Goal: Task Accomplishment & Management: Complete application form

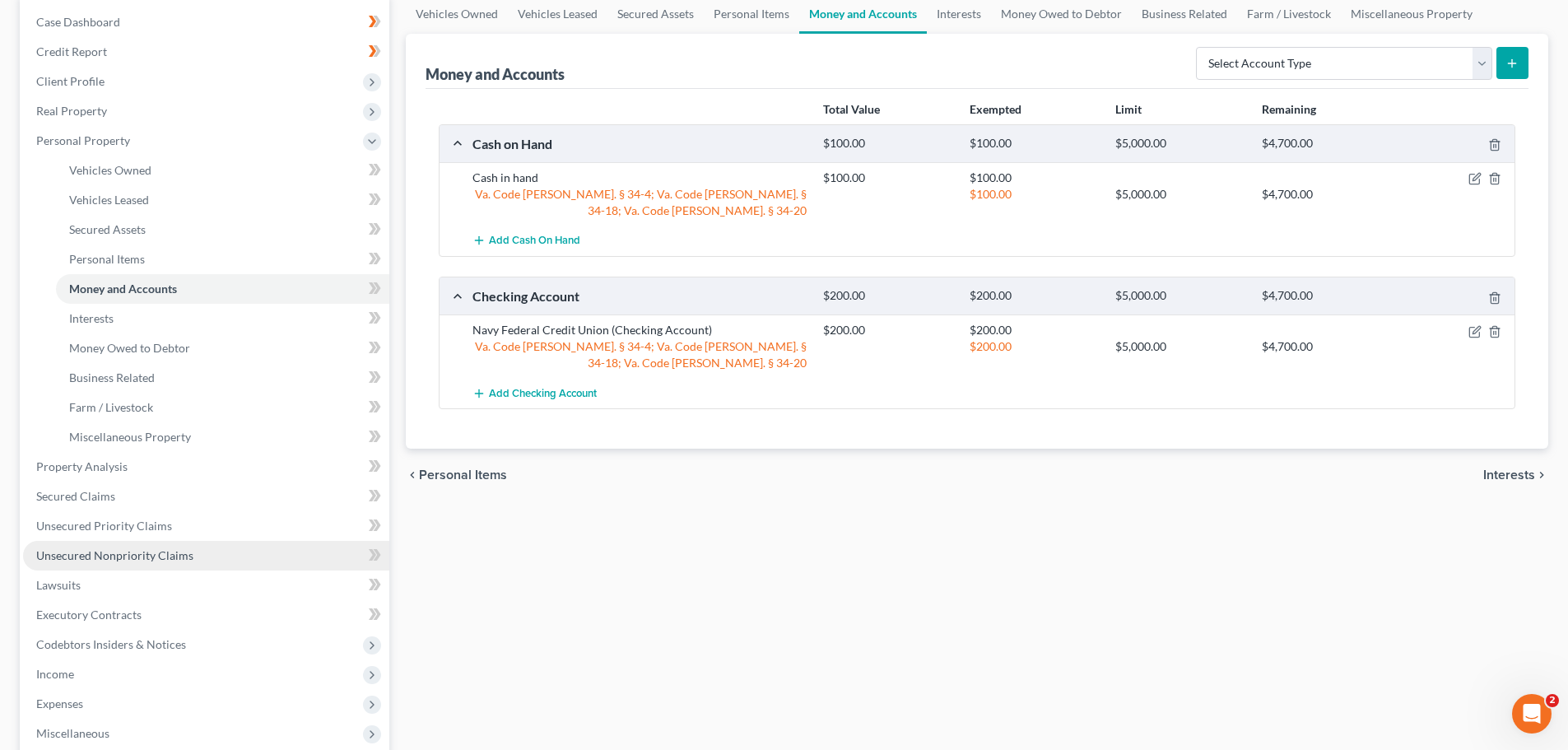
scroll to position [165, 0]
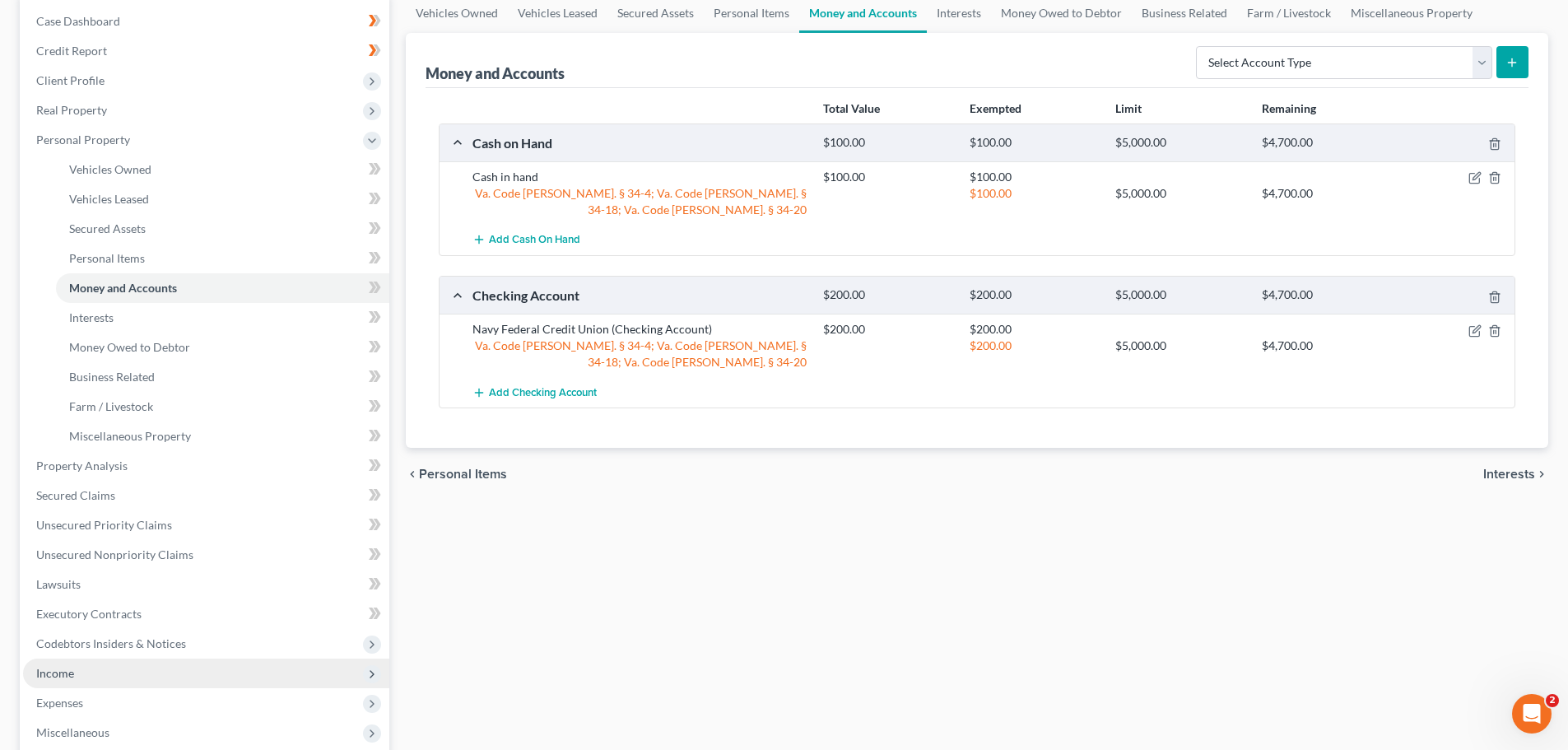
click at [170, 673] on span "Income" at bounding box center [207, 674] width 366 height 30
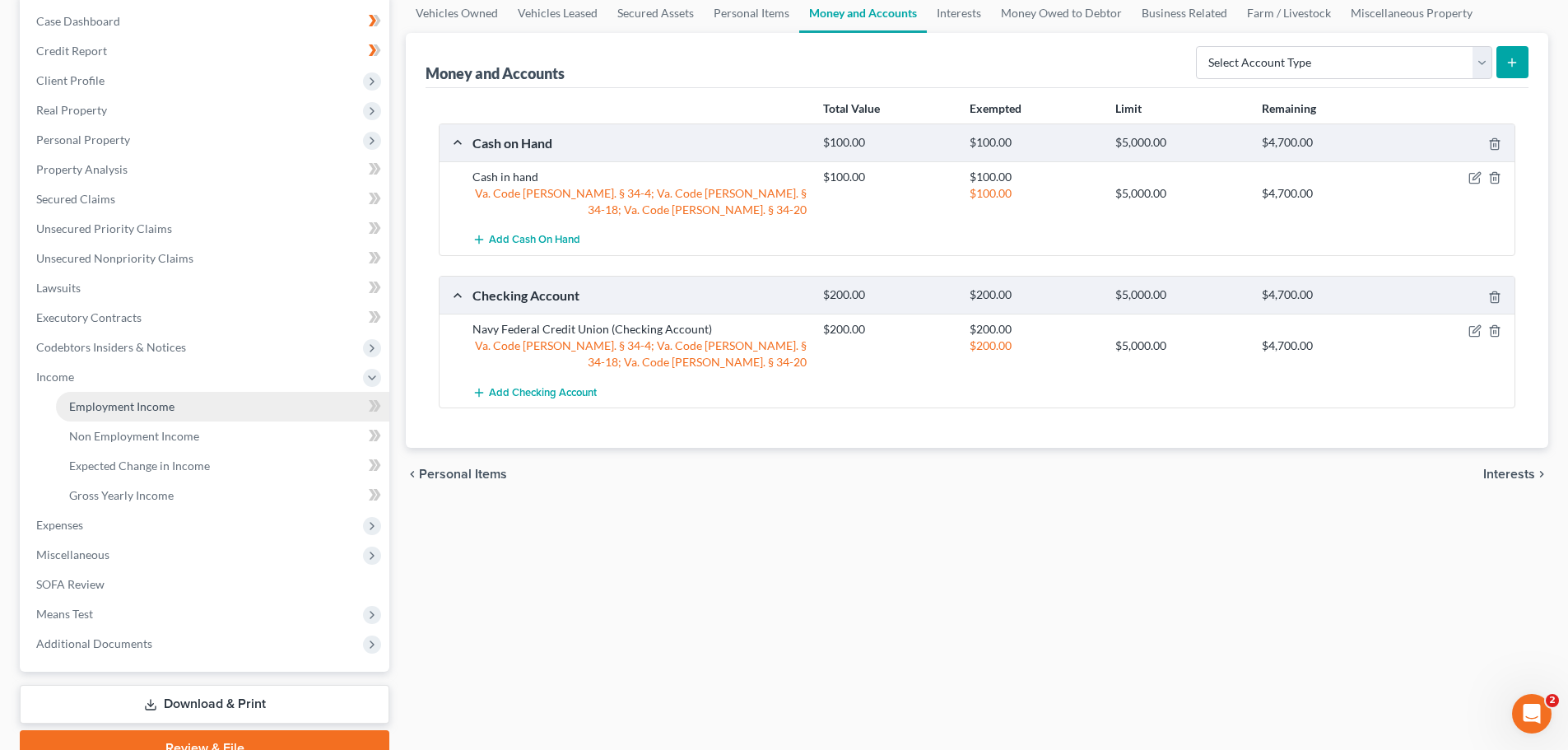
click at [175, 413] on link "Employment Income" at bounding box center [222, 406] width 333 height 30
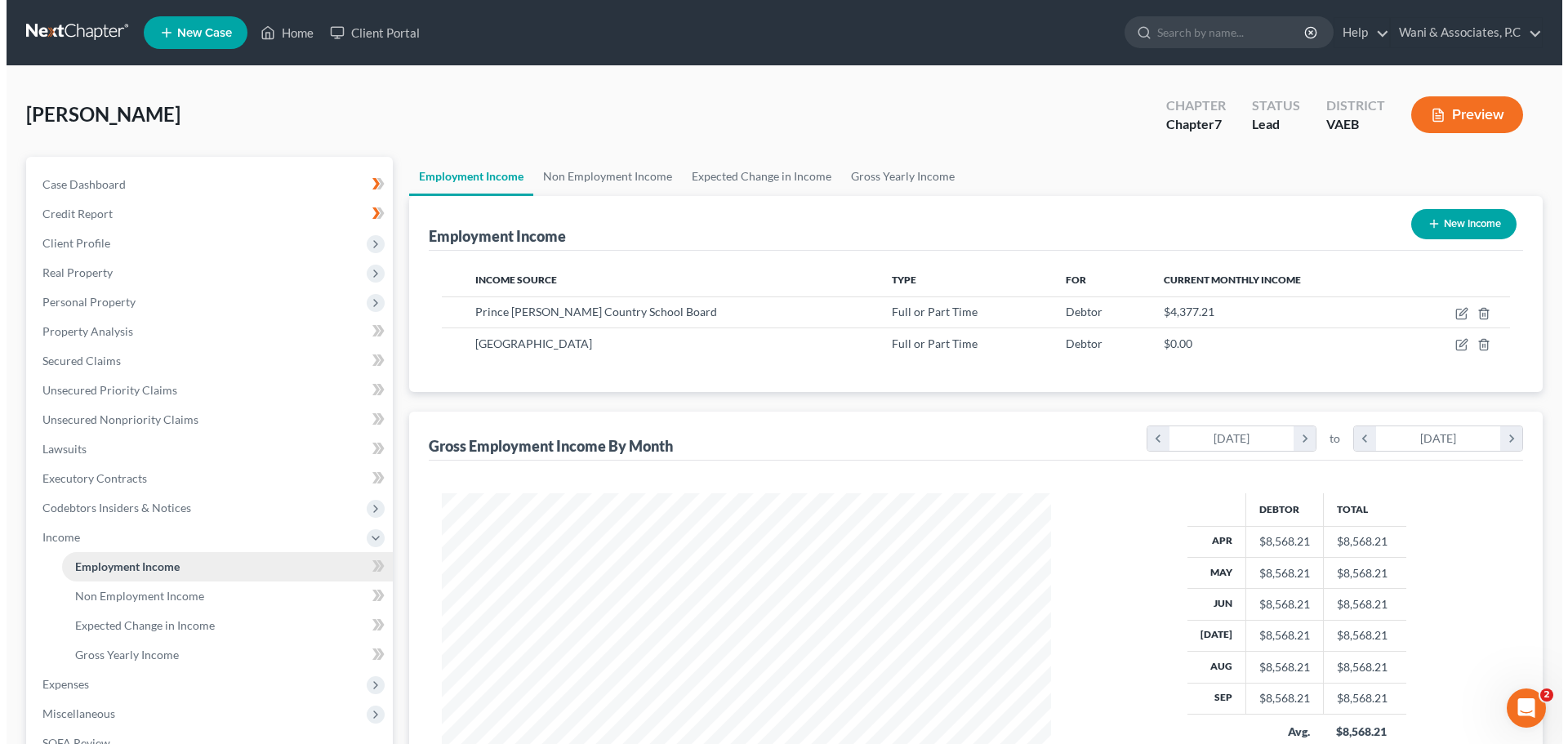
scroll to position [305, 641]
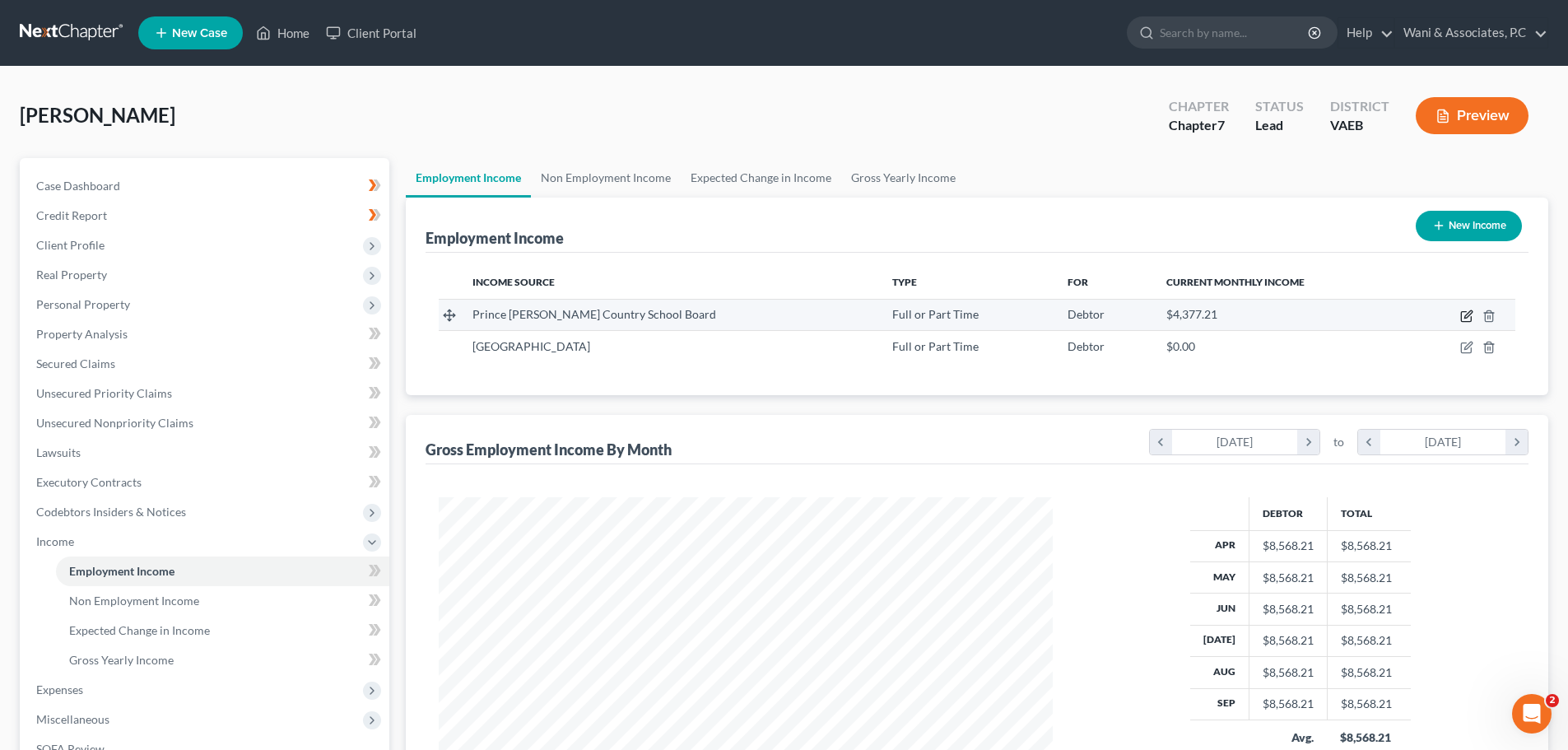
click at [1467, 312] on icon "button" at bounding box center [1466, 316] width 13 height 13
select select "0"
select select "48"
select select "2"
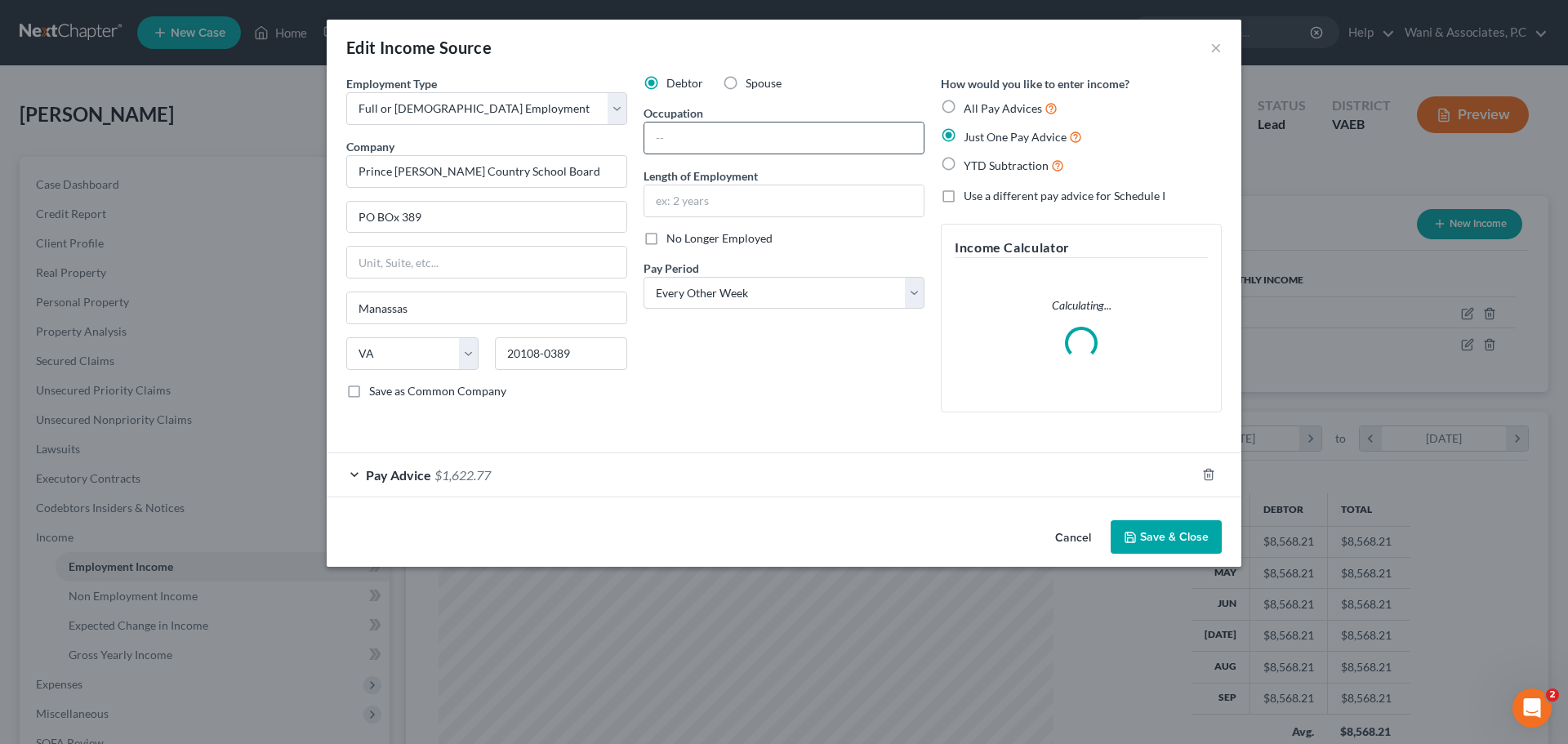
click at [685, 140] on input "text" at bounding box center [784, 138] width 279 height 31
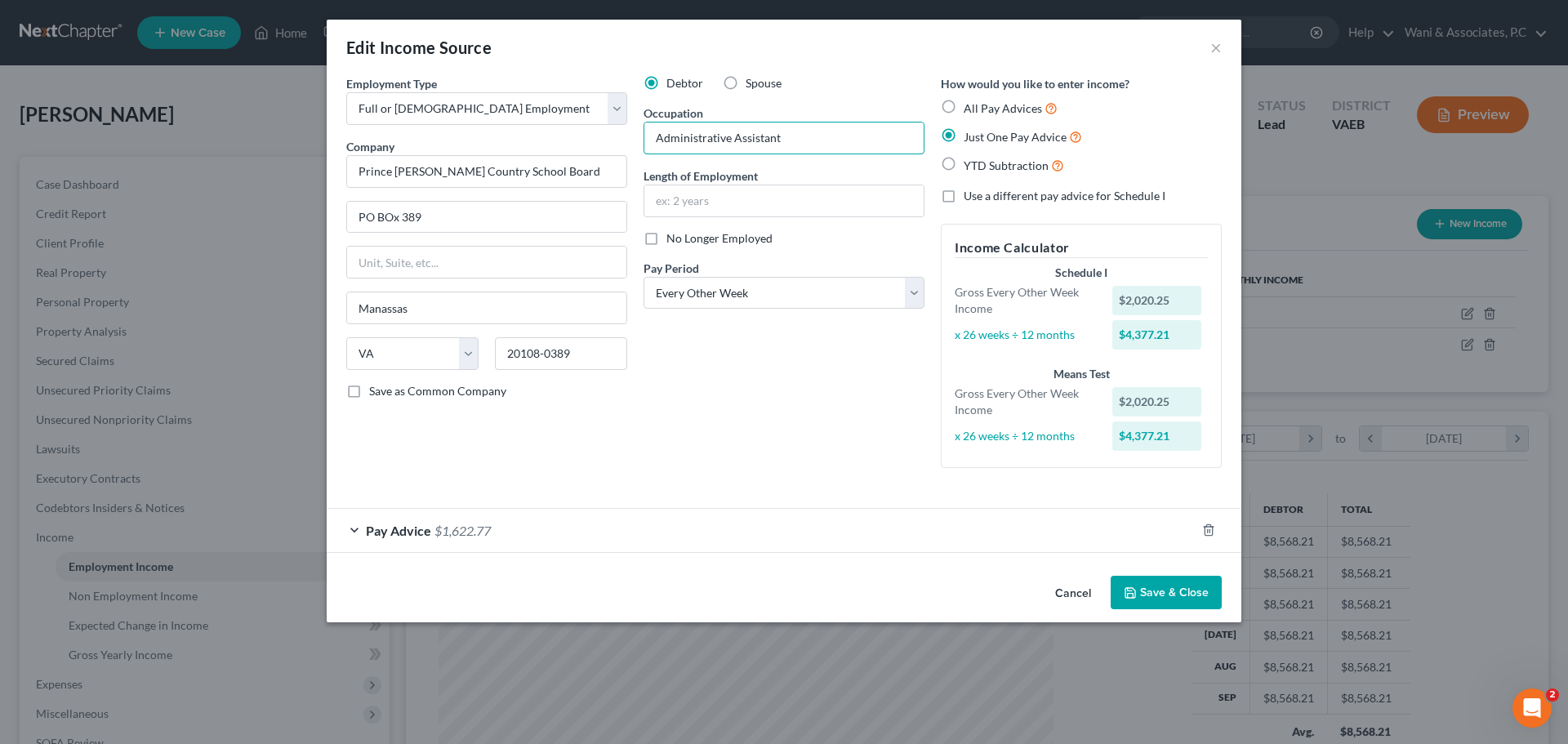
type input "Administrative Assistant"
click at [425, 523] on span "Pay Advice" at bounding box center [399, 530] width 65 height 16
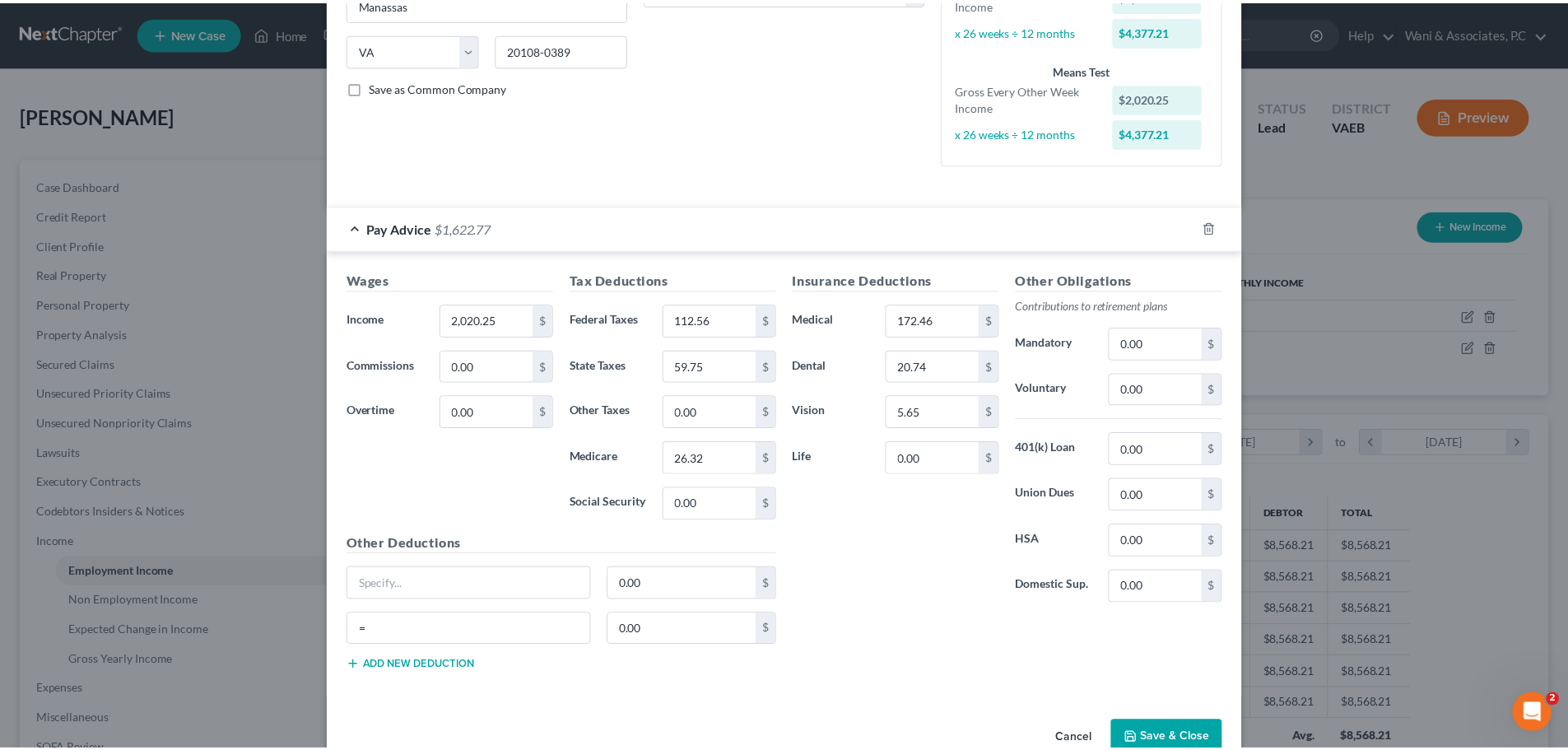
scroll to position [345, 0]
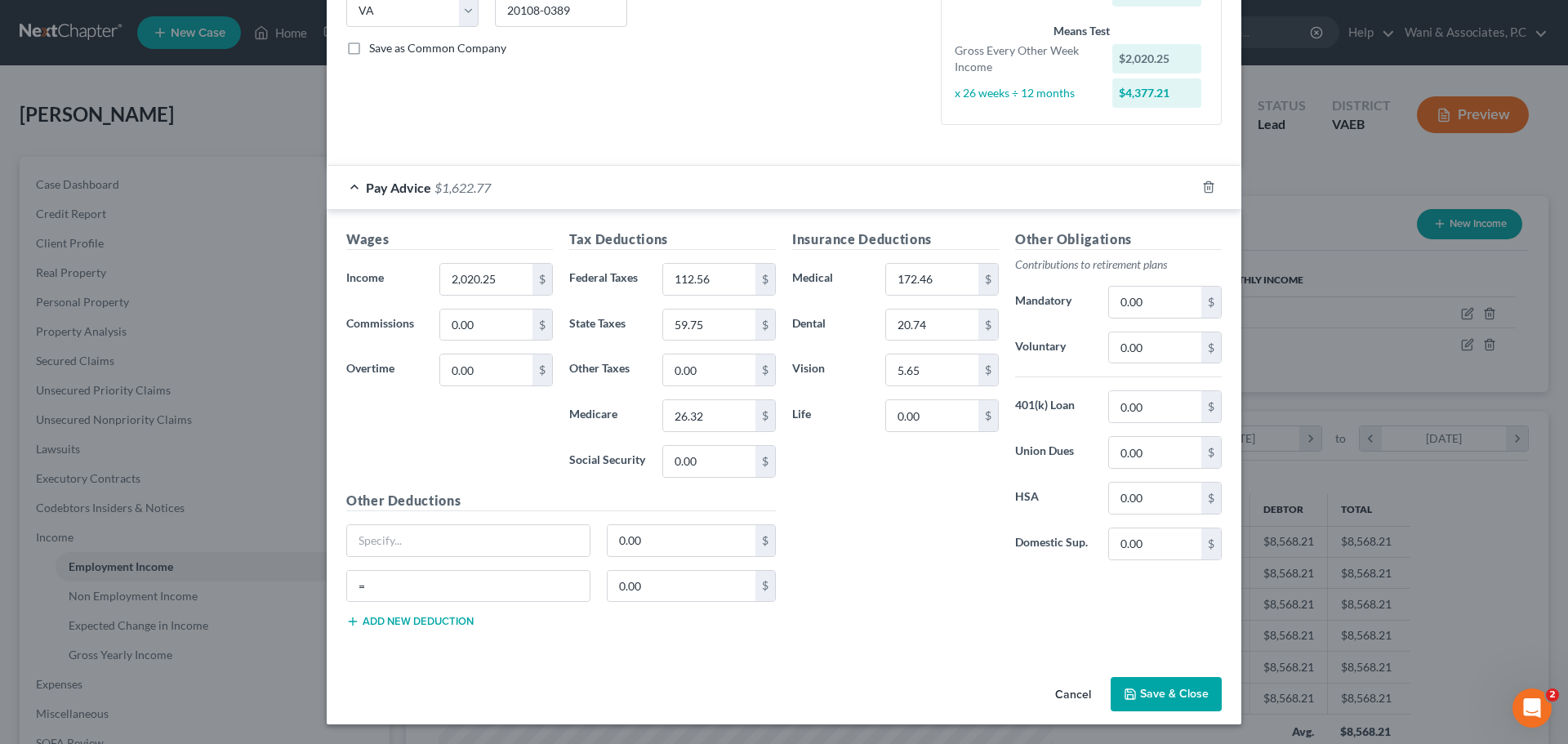
click at [1150, 679] on button "Save & Close" at bounding box center [1166, 694] width 111 height 34
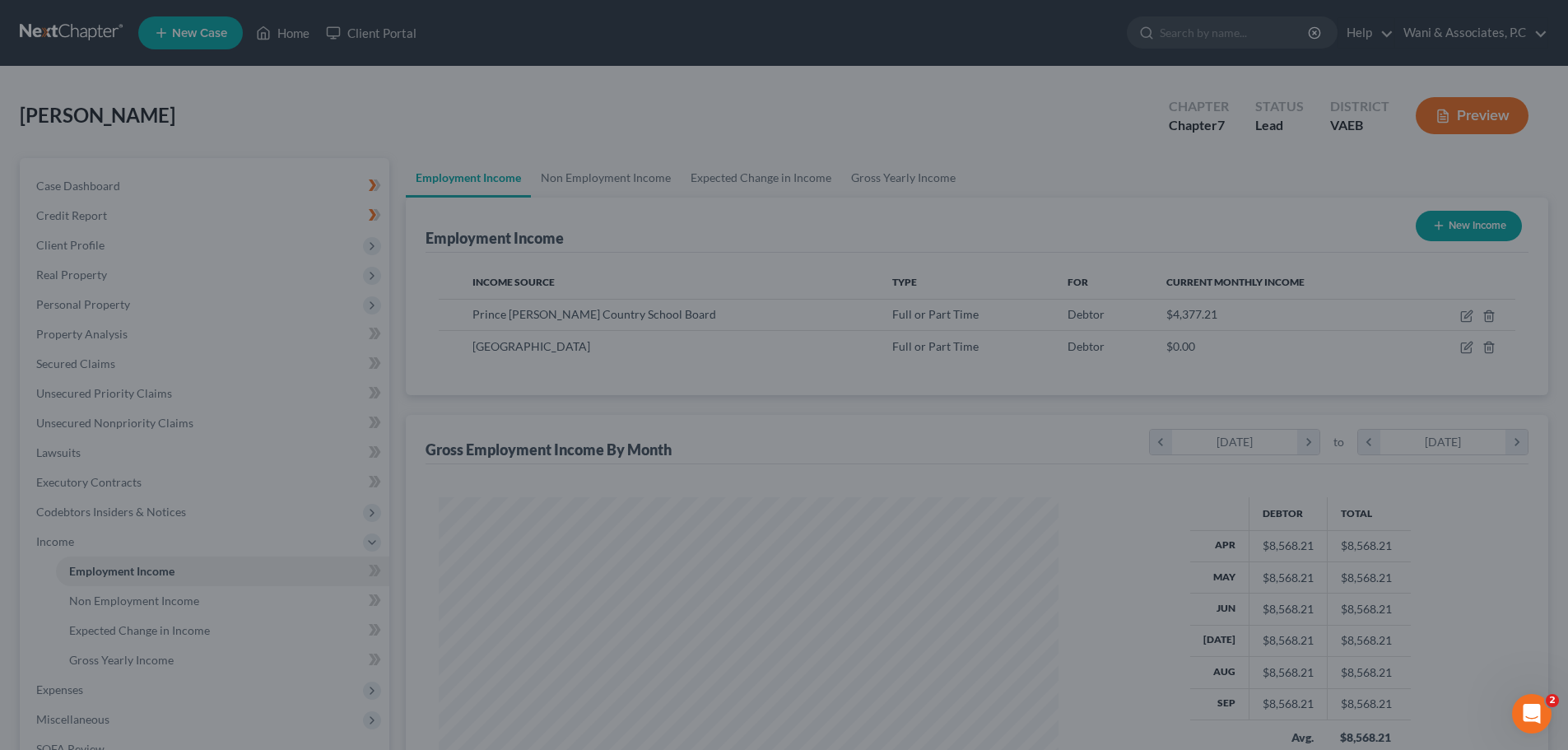
scroll to position [822982, 822339]
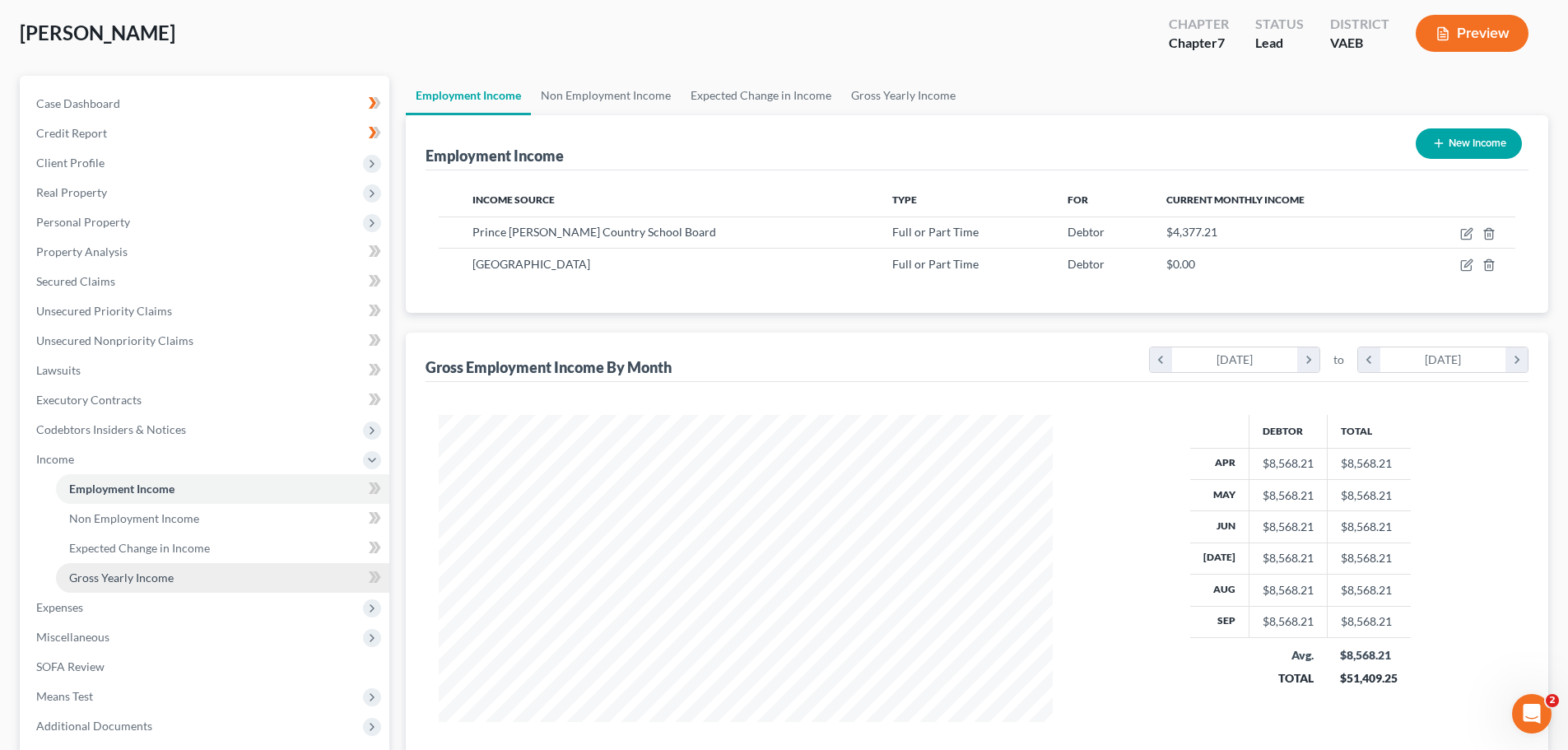
click at [198, 580] on link "Gross Yearly Income" at bounding box center [222, 578] width 333 height 30
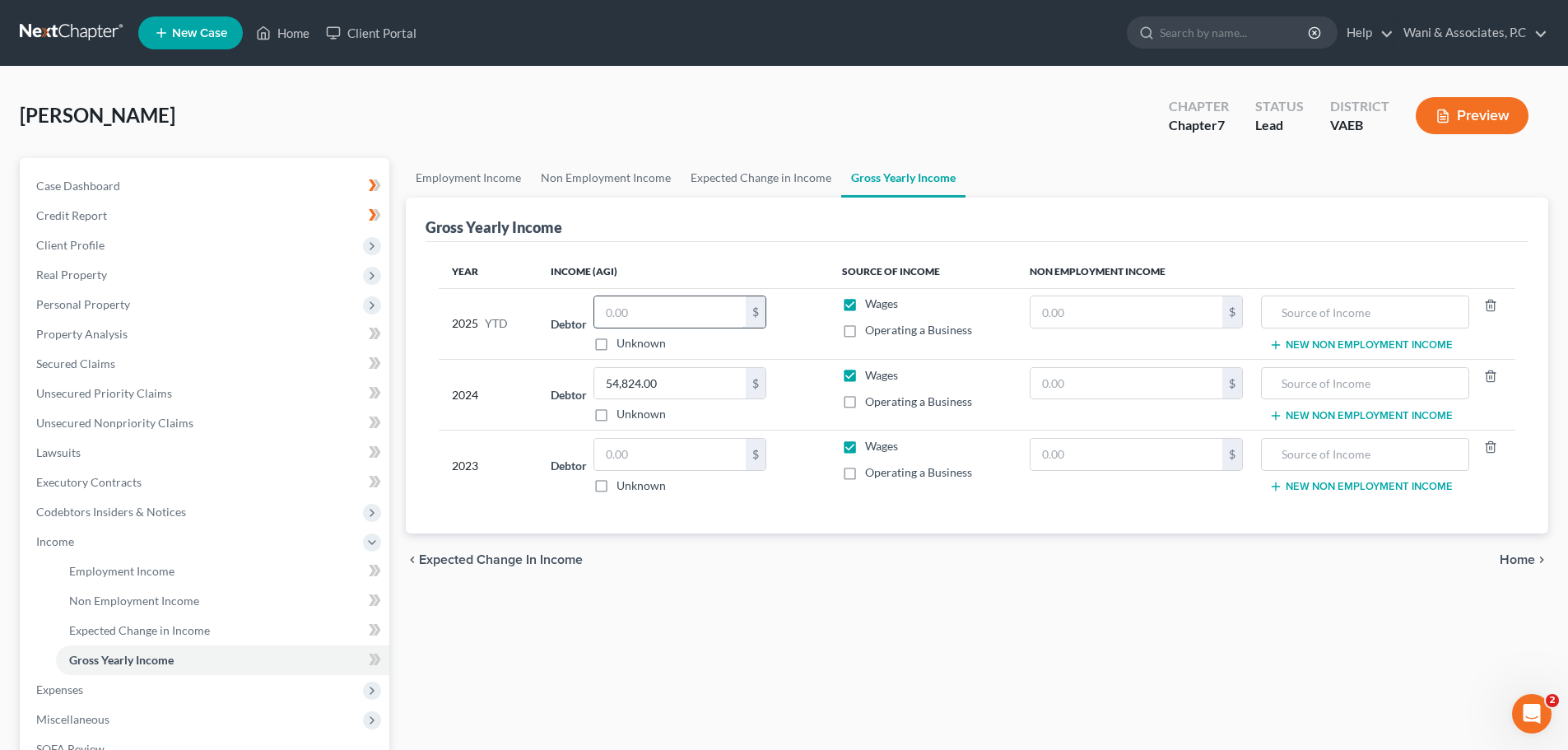
click at [640, 312] on input "text" at bounding box center [670, 312] width 152 height 31
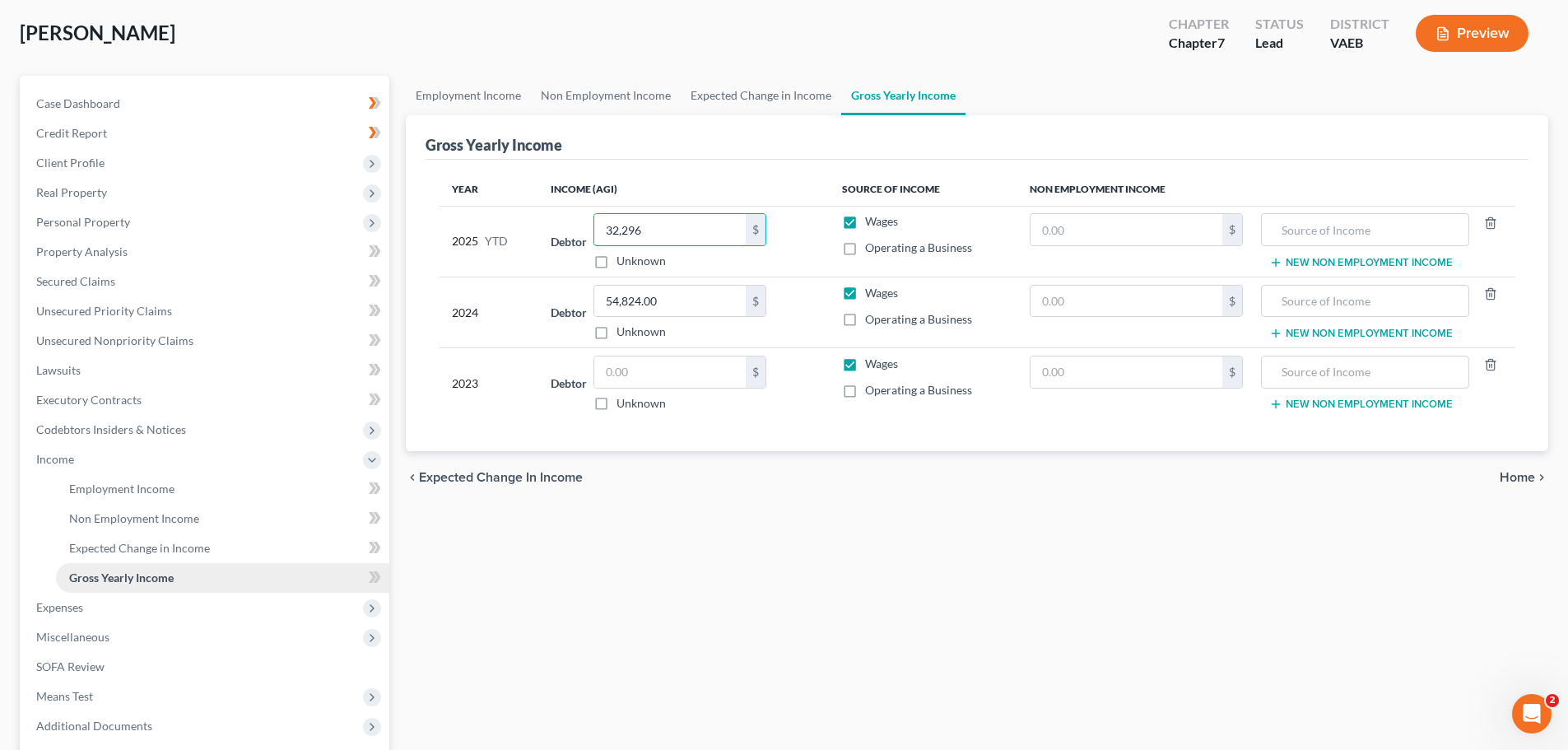
scroll to position [165, 0]
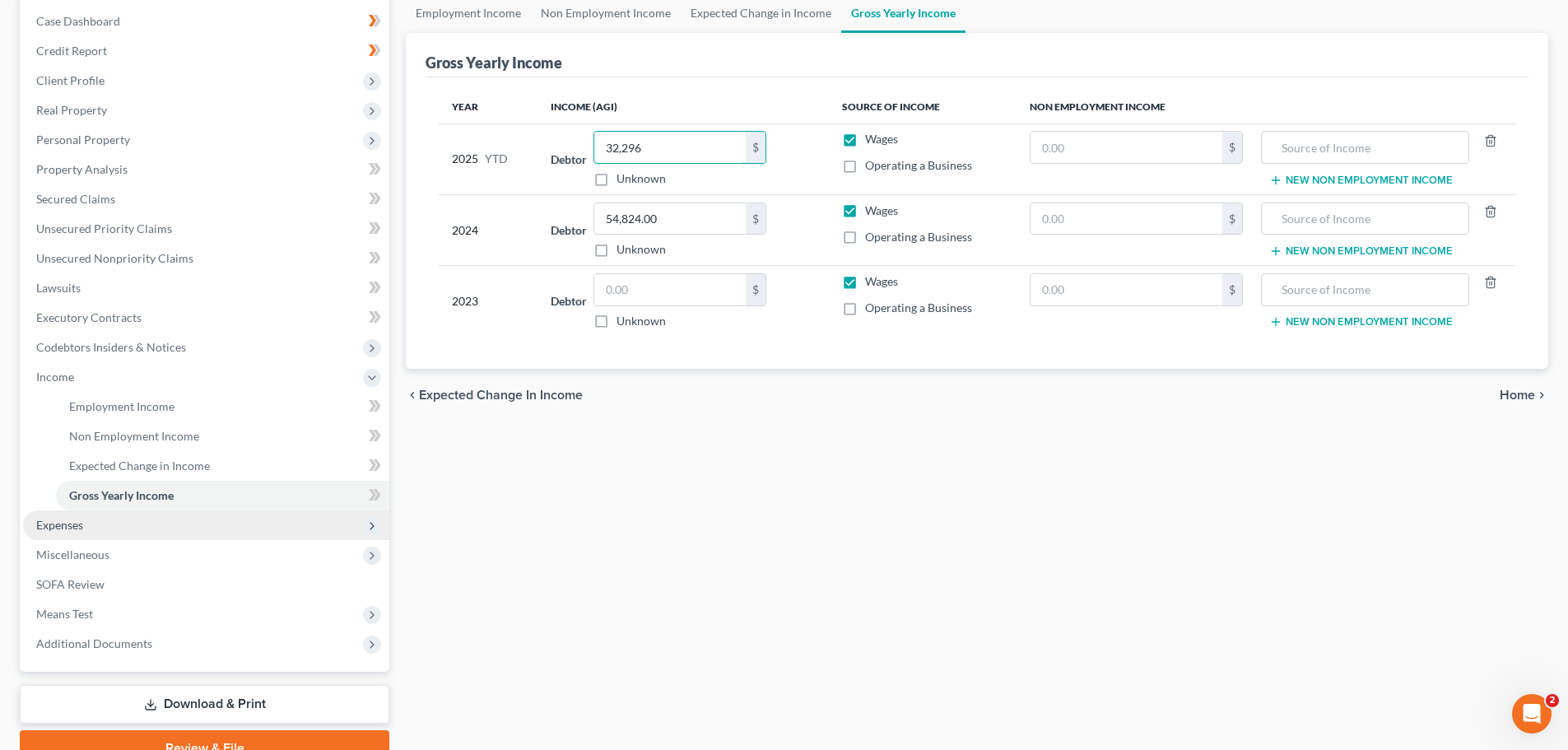
type input "32,296"
click at [180, 530] on span "Expenses" at bounding box center [207, 525] width 366 height 30
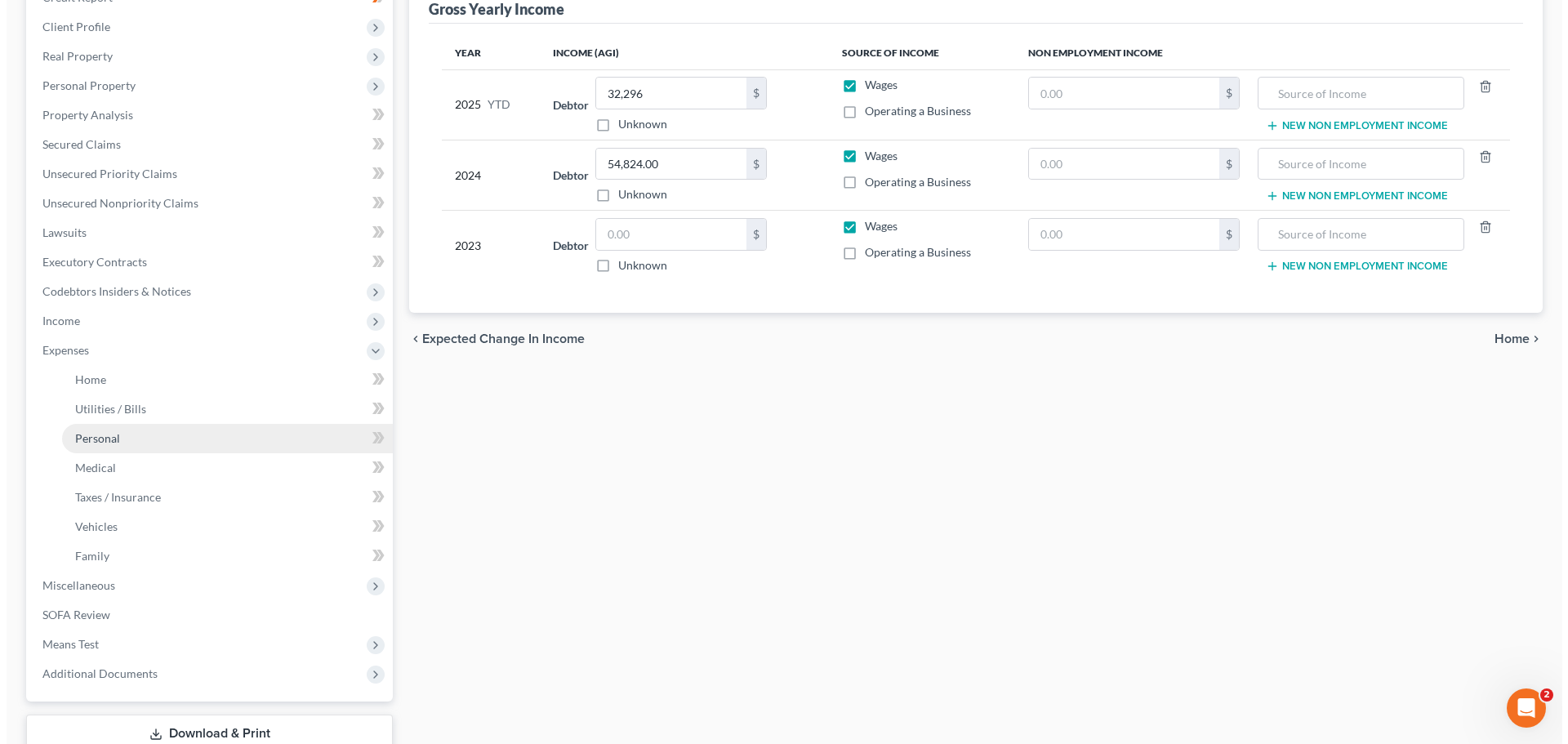
scroll to position [245, 0]
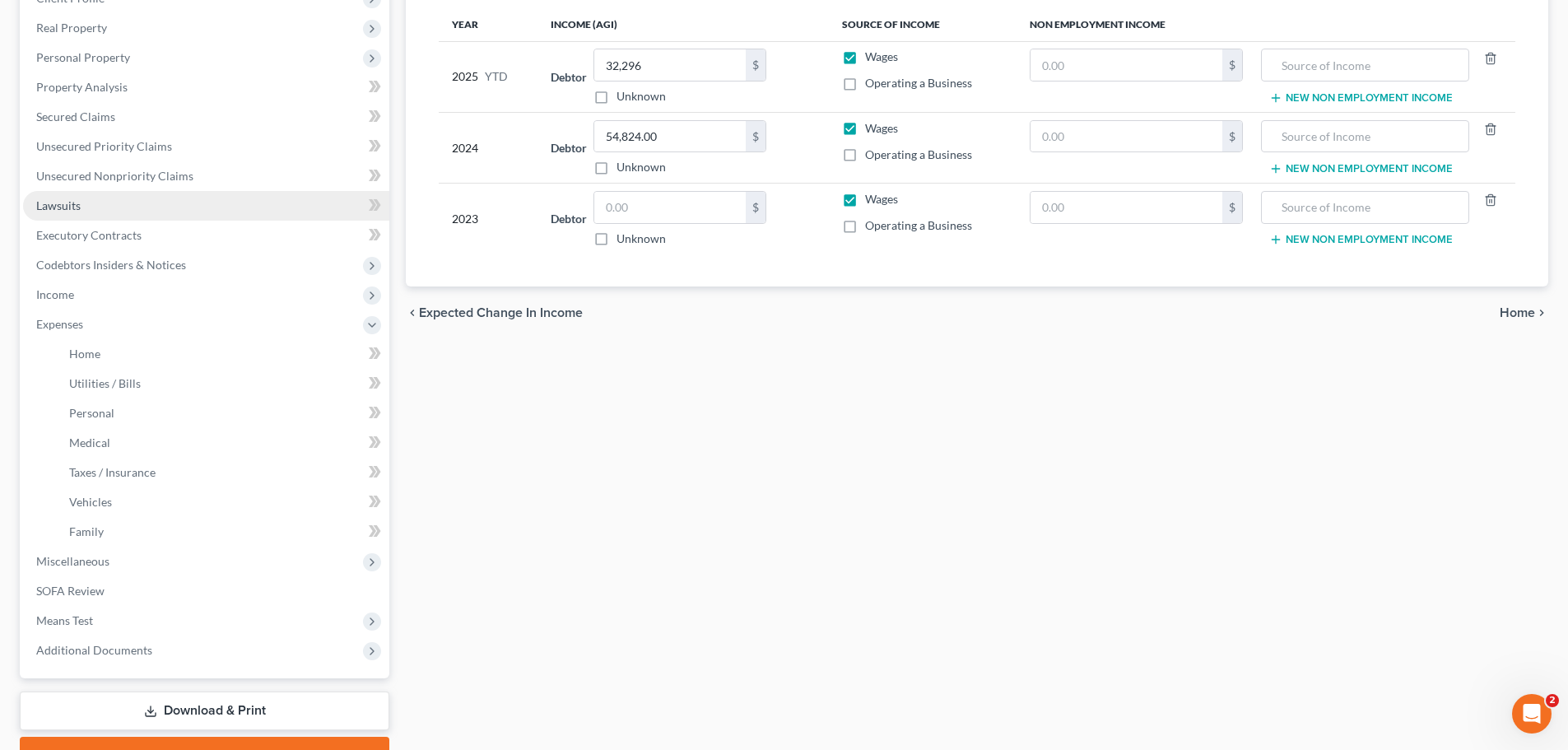
click at [177, 210] on link "Lawsuits" at bounding box center [207, 206] width 366 height 30
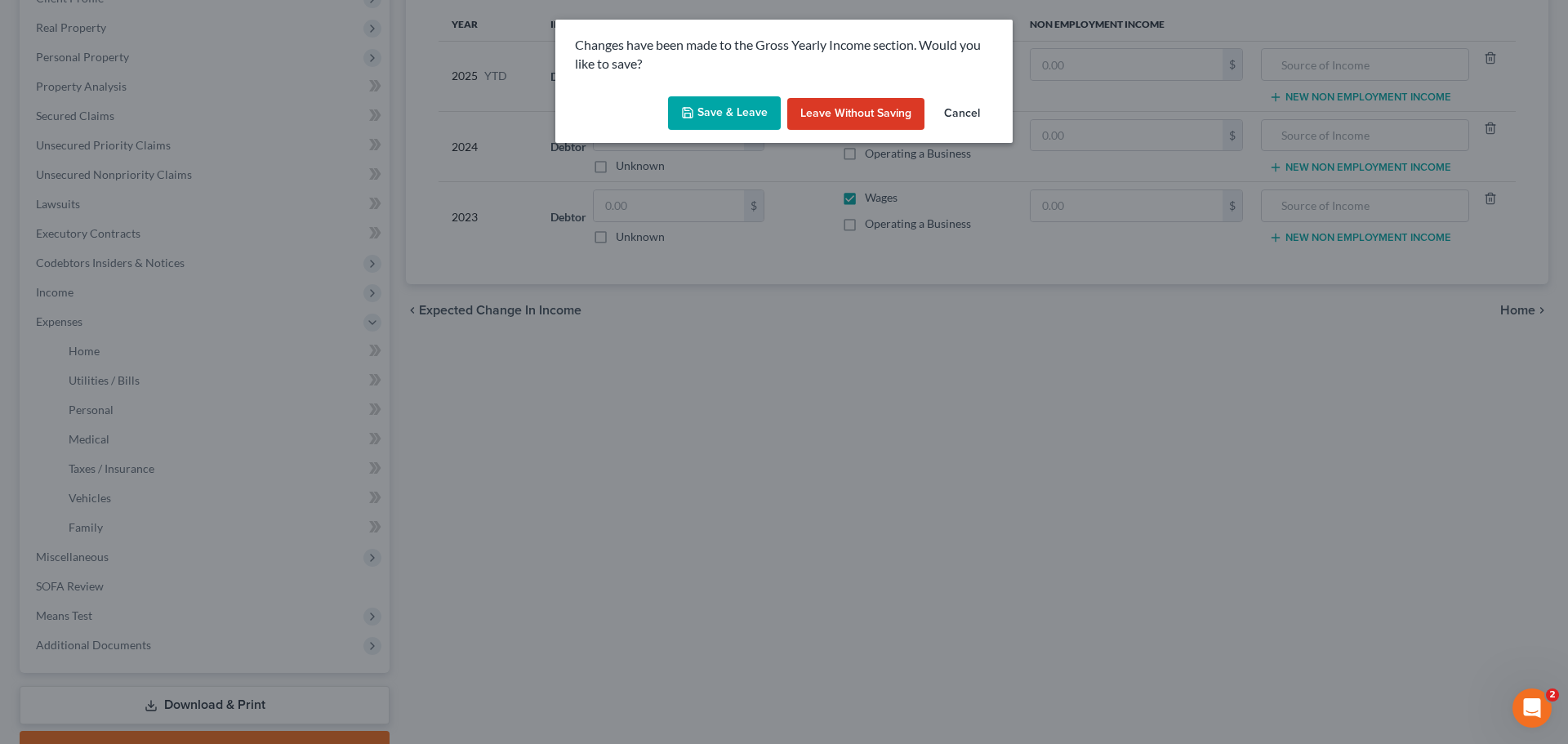
click at [716, 119] on button "Save & Leave" at bounding box center [724, 114] width 113 height 34
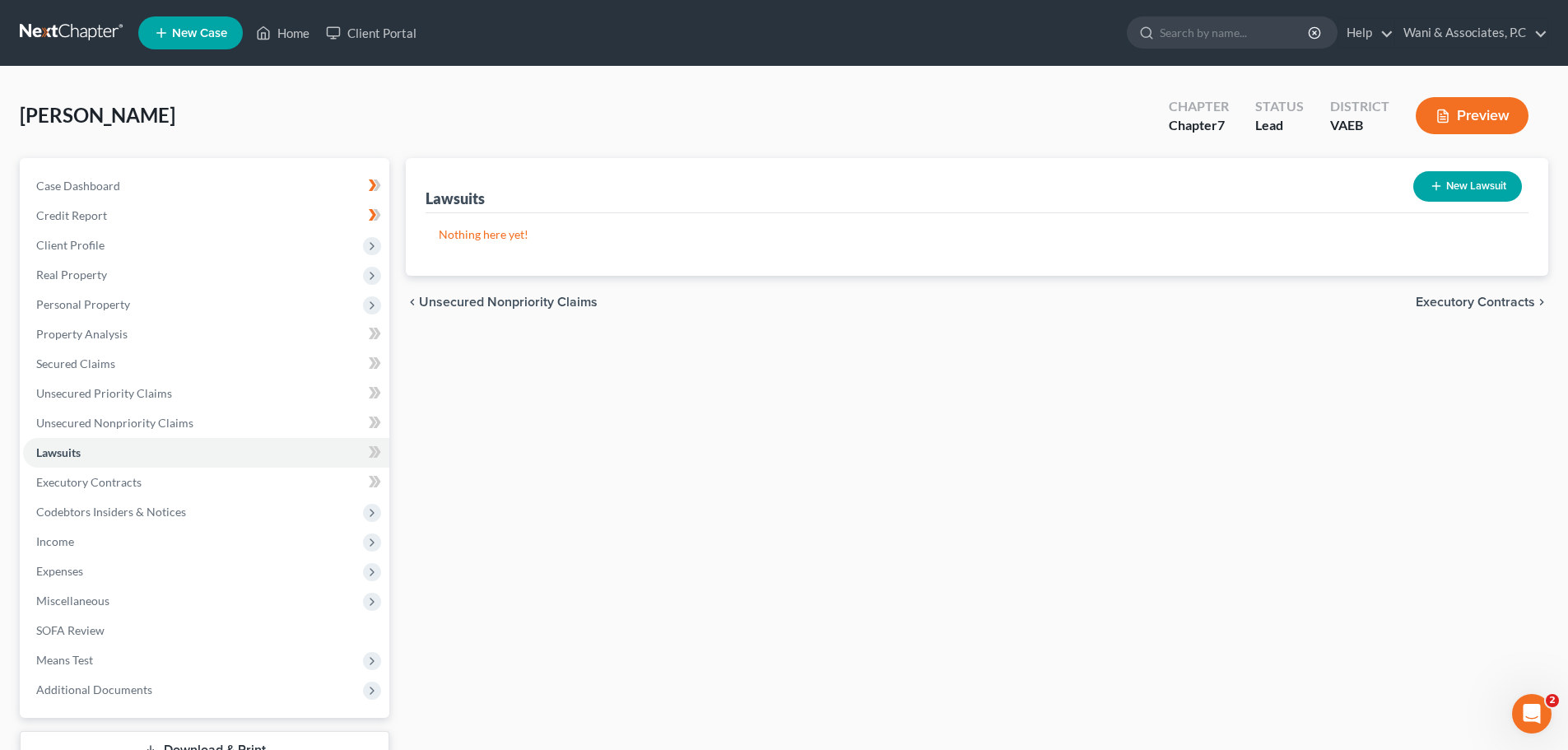
click at [1442, 189] on button "New Lawsuit" at bounding box center [1466, 186] width 108 height 30
select select "0"
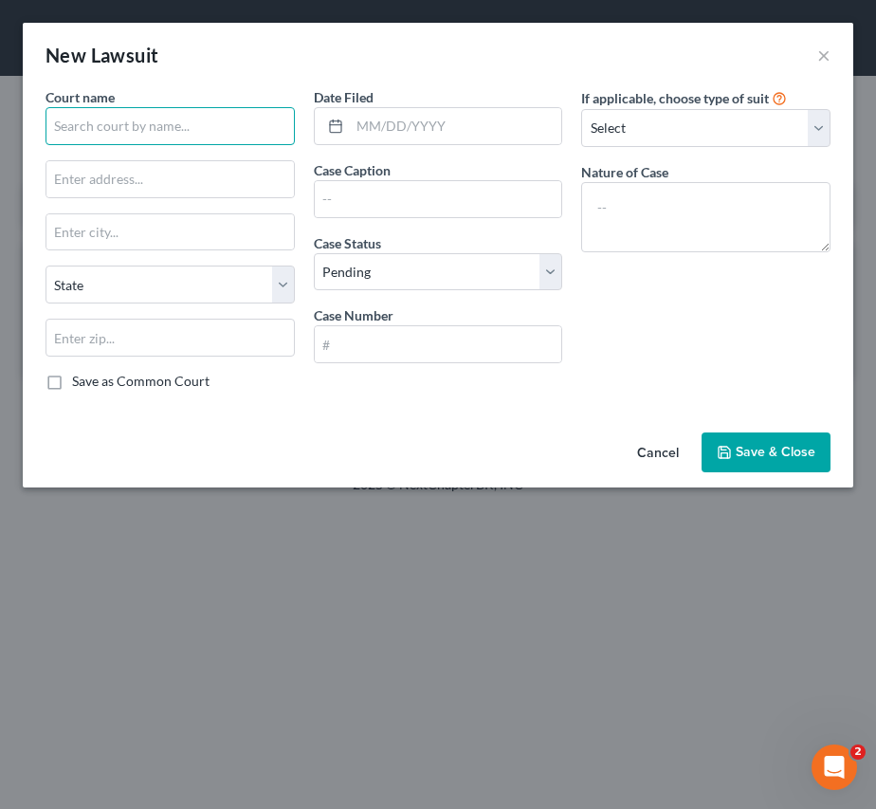
click at [175, 139] on input "text" at bounding box center [170, 126] width 249 height 38
type input "[PERSON_NAME] General District Court"
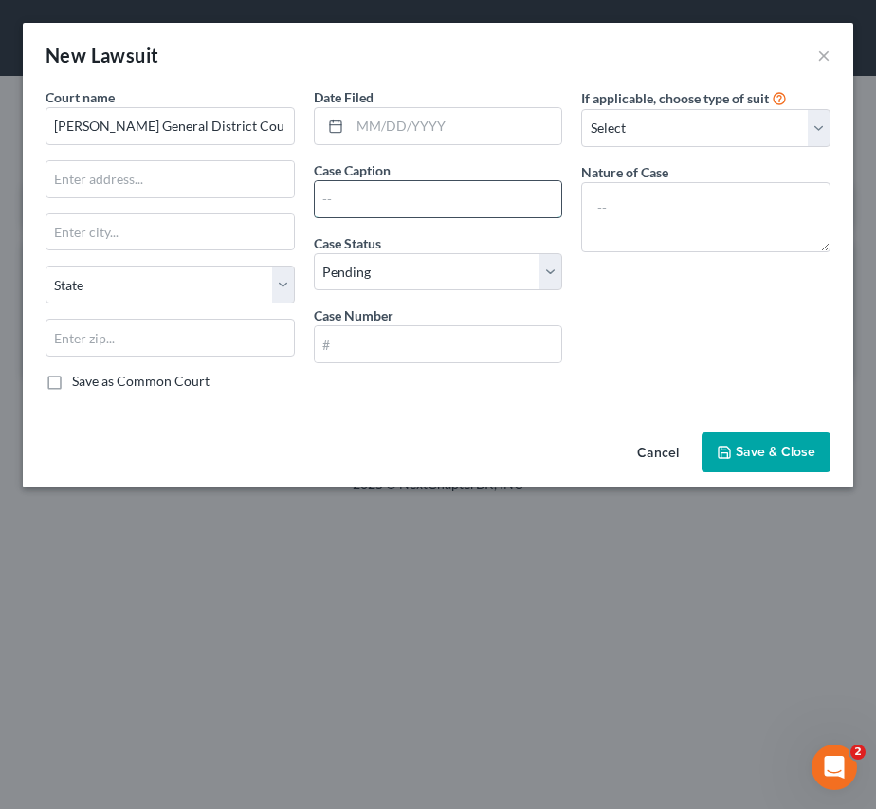
click at [353, 206] on input "text" at bounding box center [439, 199] width 248 height 36
paste input "GV24005301-00"
click at [488, 211] on input "GV24005301-00" at bounding box center [439, 199] width 248 height 36
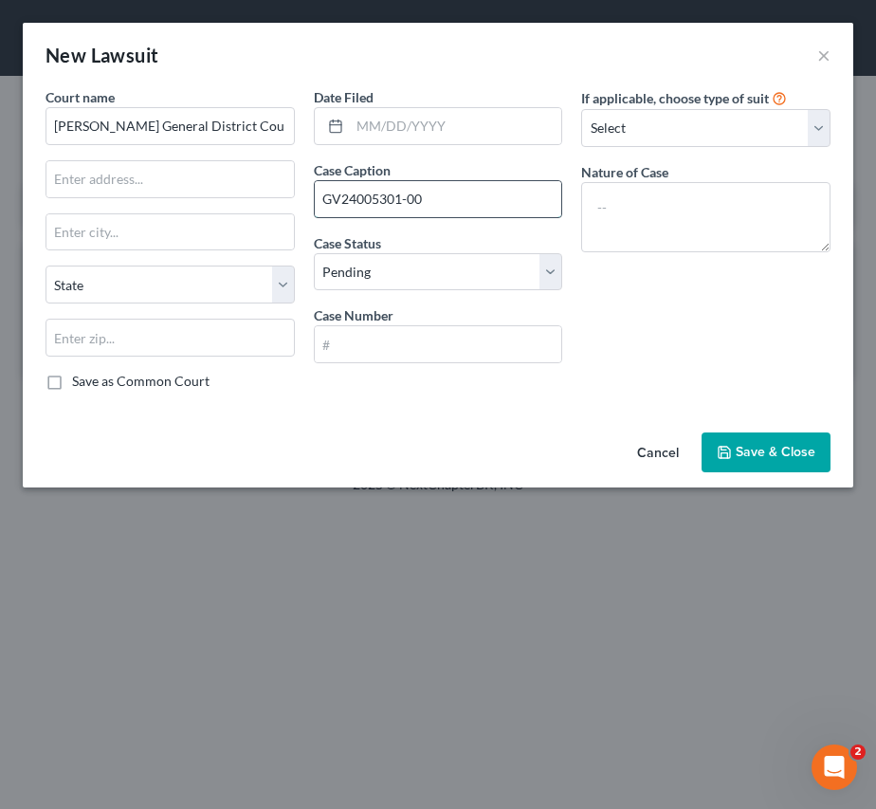
paste input "MIDLAND CREDIT MANAGEMENT, INC."
type input "MIDLAND CREDIT MANAGEMENT, INC. v. [PERSON_NAME]"
click at [468, 270] on select "Select Pending On Appeal Concluded" at bounding box center [438, 272] width 249 height 38
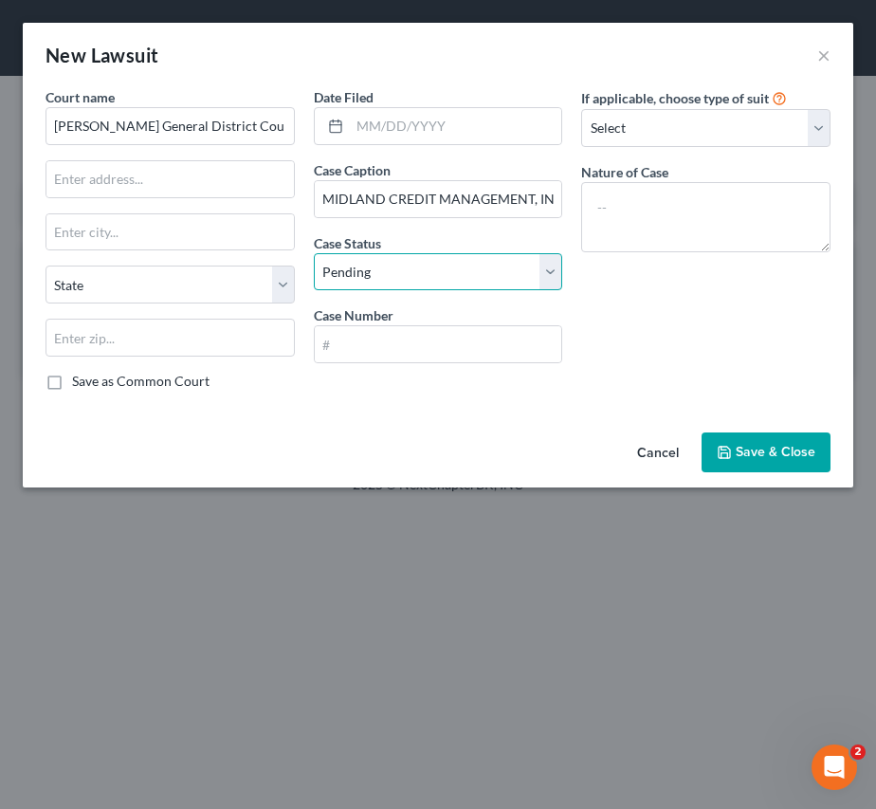
click at [501, 268] on select "Select Pending On Appeal Concluded" at bounding box center [438, 272] width 249 height 38
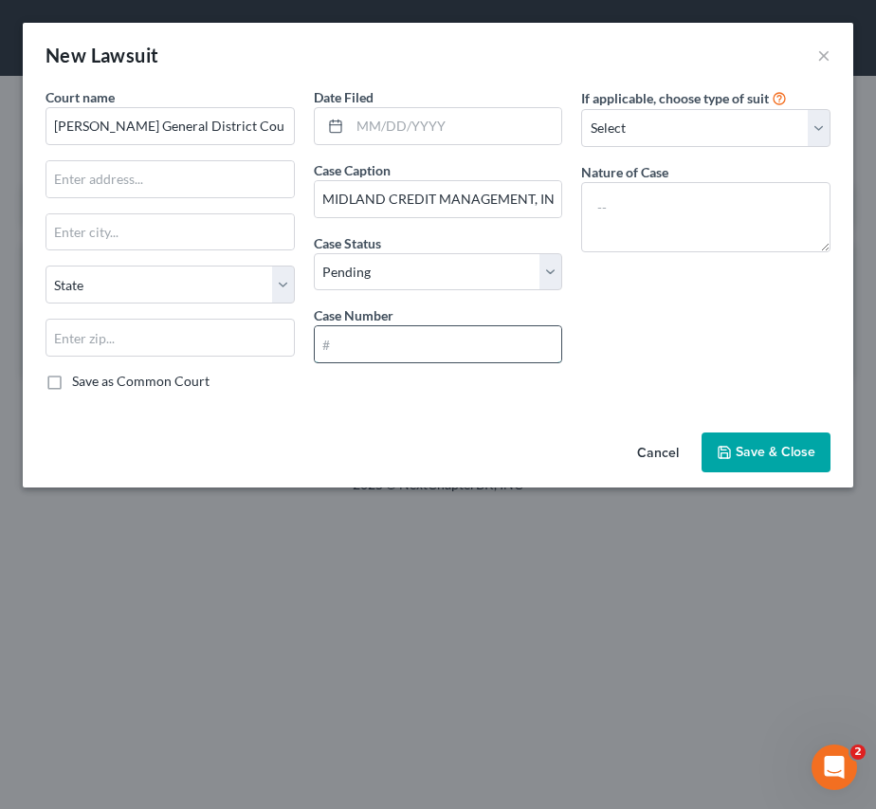
click at [408, 335] on input "text" at bounding box center [439, 344] width 248 height 36
click at [410, 336] on input "text" at bounding box center [439, 344] width 248 height 36
paste input "GV24005301"
type input "GV24005301"
click at [525, 377] on div "Date Filed Case Caption MIDLAND CREDIT MANAGEMENT, INC. v. [PERSON_NAME] Status…" at bounding box center [438, 246] width 268 height 319
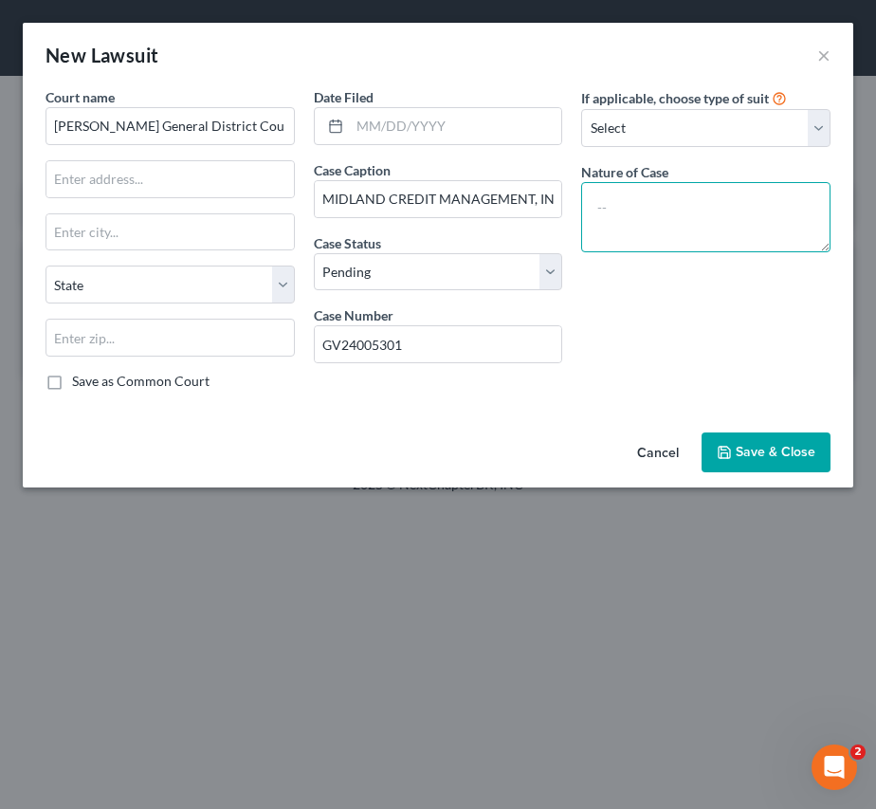
click at [640, 209] on textarea at bounding box center [705, 217] width 249 height 70
type textarea "Warrant in Debt"
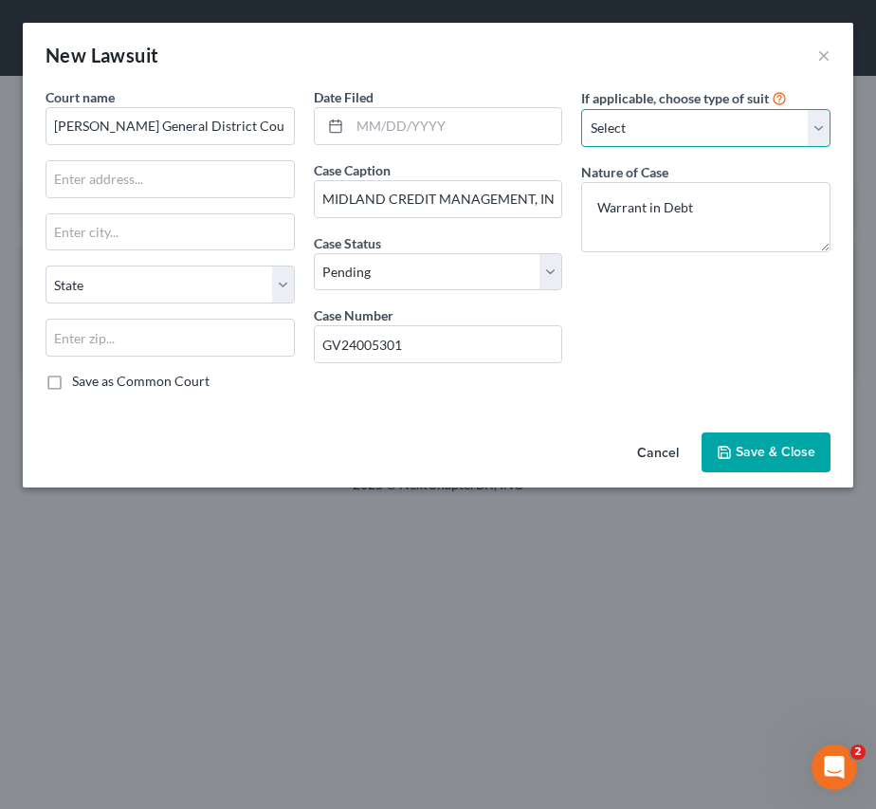
click at [659, 113] on select "Select Repossession Garnishment Foreclosure Attached, Seized, Or Levied Other" at bounding box center [705, 128] width 249 height 38
click at [775, 337] on div "If applicable, choose type of suit Select Repossession Garnishment Foreclosure …" at bounding box center [706, 246] width 268 height 319
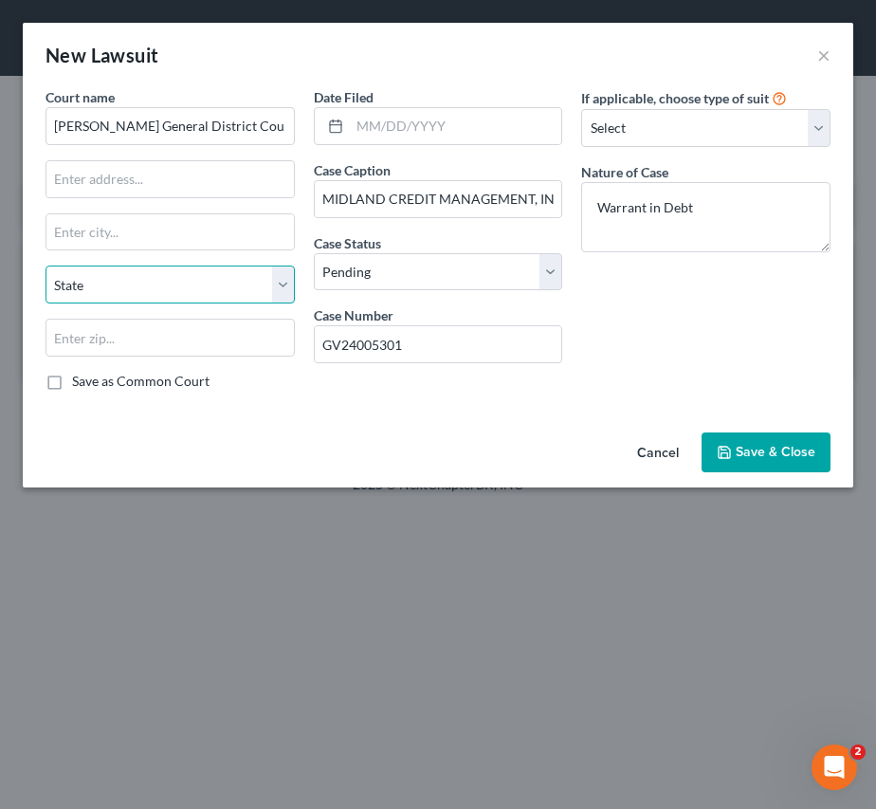
click at [222, 290] on select "State [US_STATE] AK AR AZ CA CO CT DE DC [GEOGRAPHIC_DATA] [GEOGRAPHIC_DATA] GU…" at bounding box center [170, 285] width 249 height 38
select select "48"
click at [46, 266] on select "State [US_STATE] AK AR AZ CA CO CT DE DC [GEOGRAPHIC_DATA] [GEOGRAPHIC_DATA] GU…" at bounding box center [170, 285] width 249 height 38
click at [817, 440] on button "Save & Close" at bounding box center [766, 452] width 129 height 40
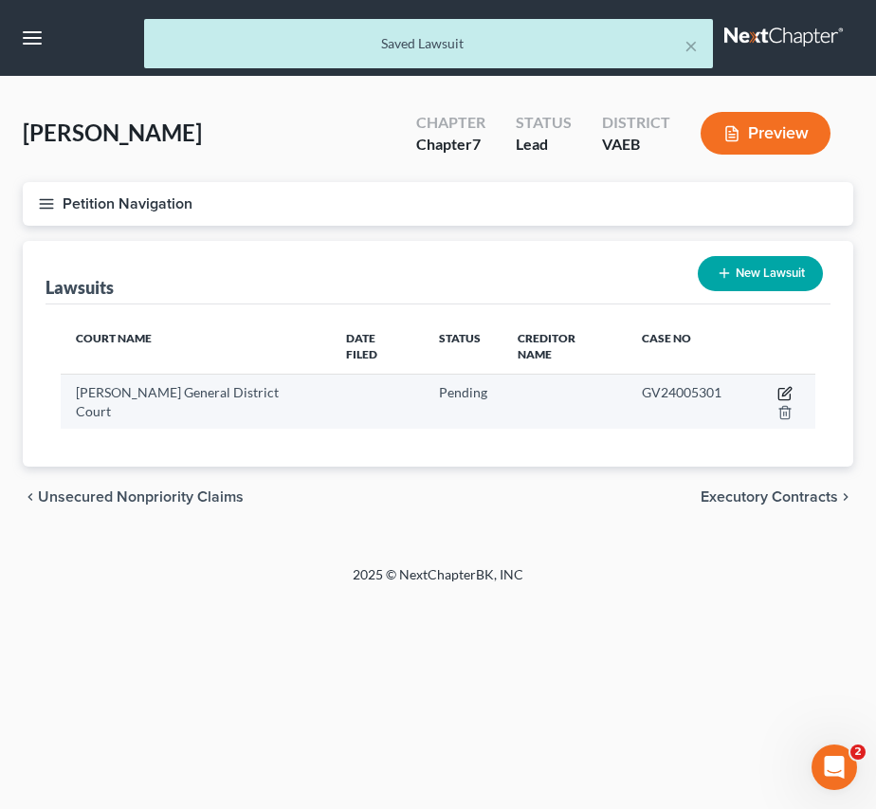
click at [779, 389] on icon "button" at bounding box center [784, 394] width 11 height 11
select select "48"
select select "0"
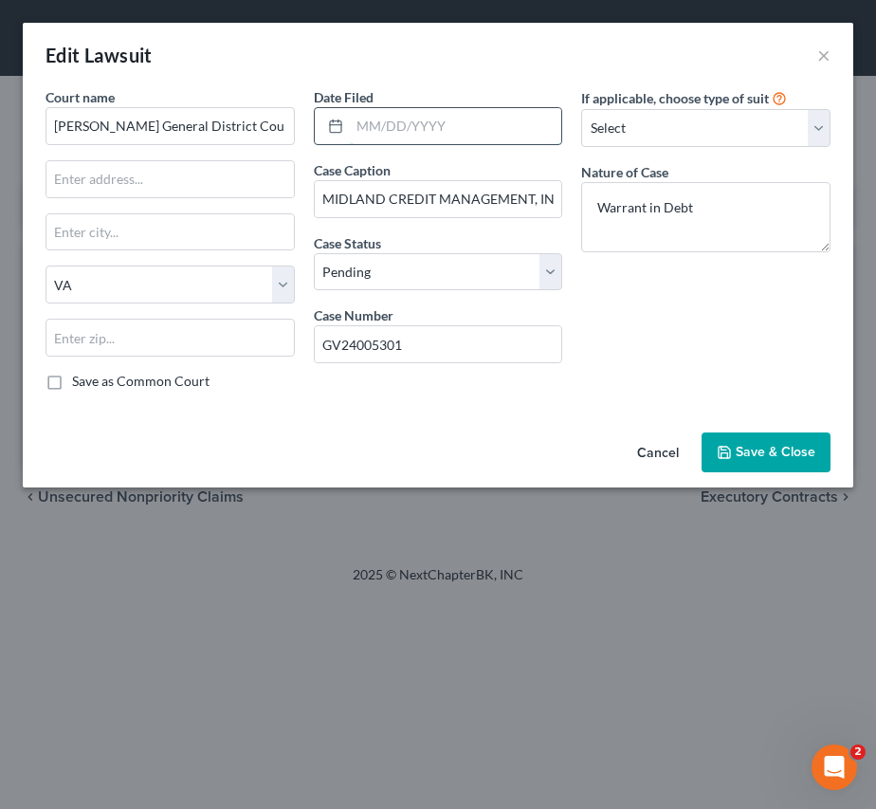
click at [358, 122] on input "text" at bounding box center [456, 126] width 212 height 36
type input "[DATE]"
click at [766, 444] on span "Save & Close" at bounding box center [776, 452] width 80 height 16
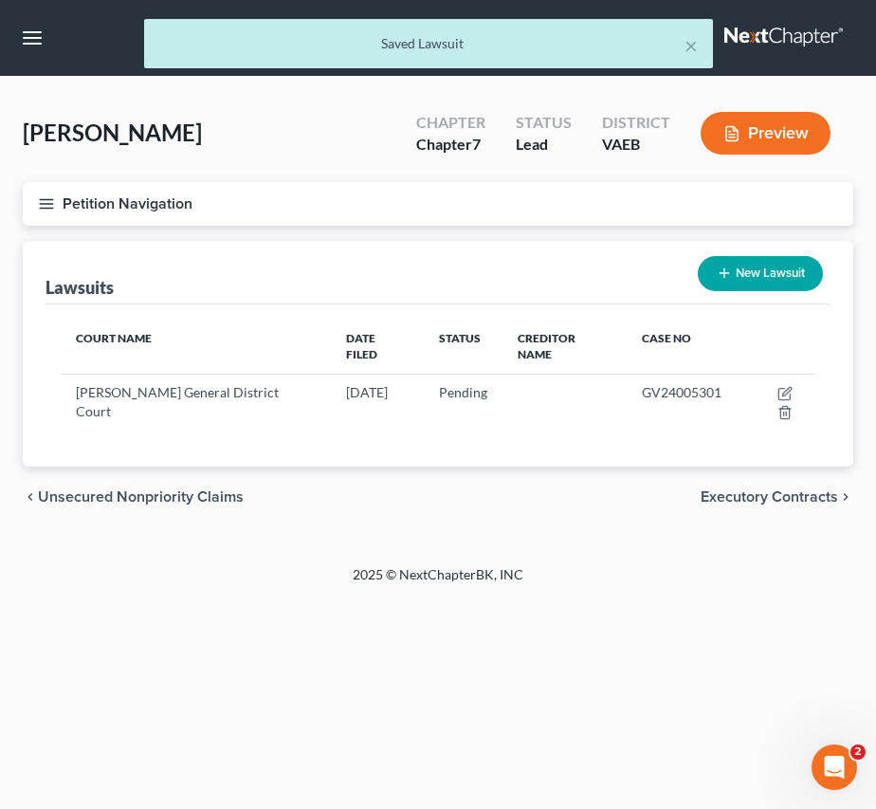
click at [726, 267] on icon "button" at bounding box center [724, 273] width 15 height 15
select select "0"
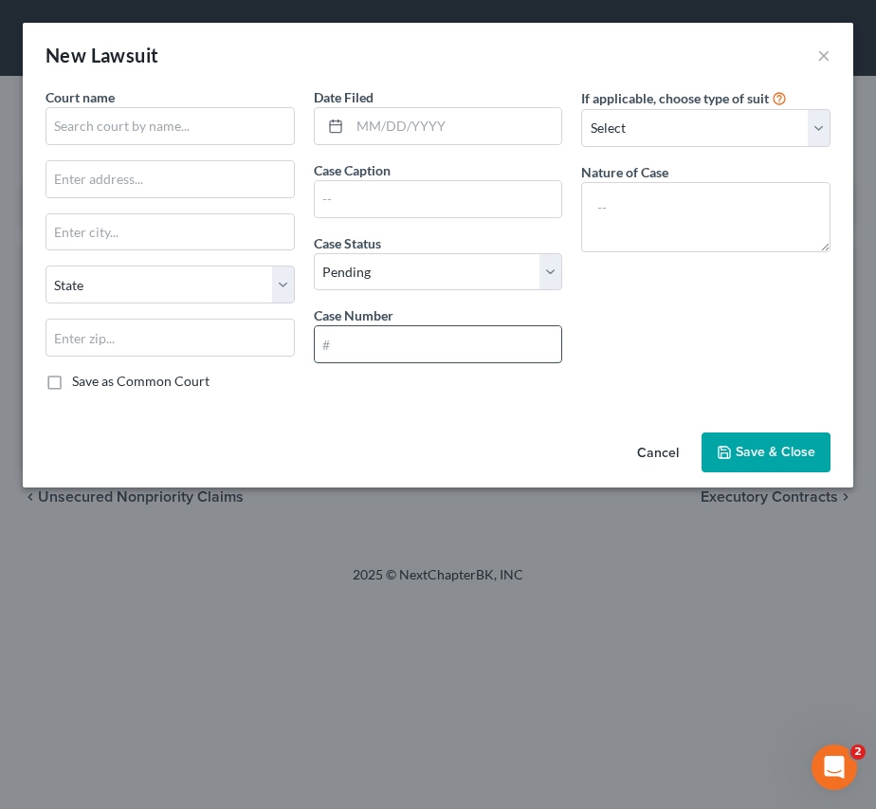
click at [410, 341] on input "text" at bounding box center [439, 344] width 248 height 36
paste input "GV25005304-00"
type input "GV25005304-00"
click at [472, 122] on input "text" at bounding box center [456, 126] width 212 height 36
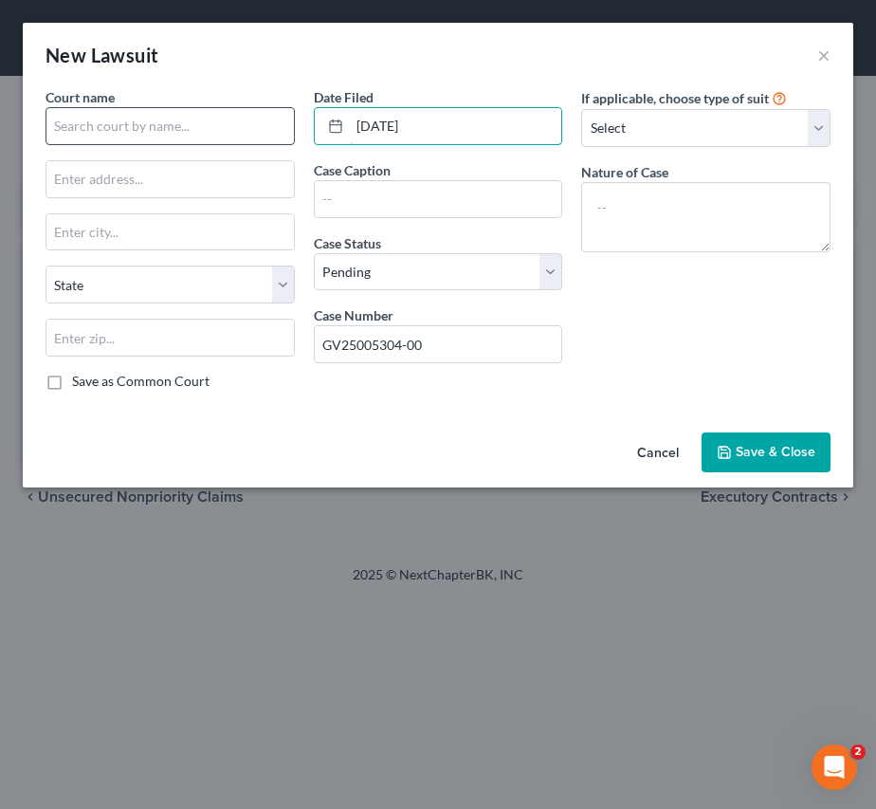
type input "[DATE]"
click at [175, 133] on input "text" at bounding box center [170, 126] width 249 height 38
click at [179, 129] on input "text" at bounding box center [170, 126] width 249 height 38
paste input "LVNV FUNDING, LLC"
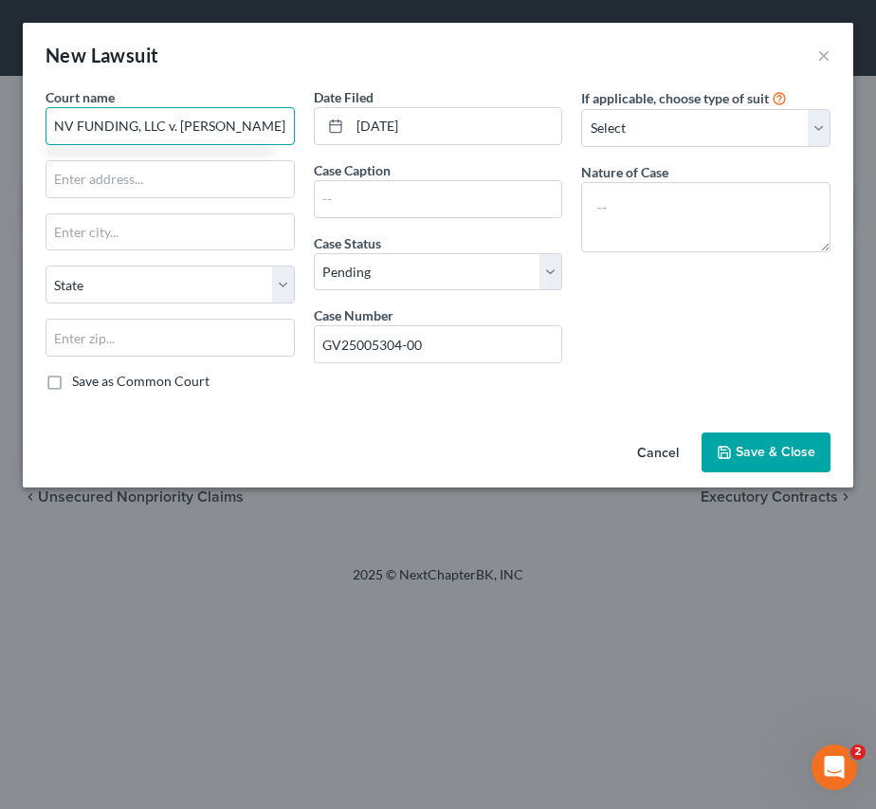
type input "LVNV FUNDING, LLC v. [PERSON_NAME]"
click at [217, 127] on input "LVNV FUNDING, LLC v. [PERSON_NAME]" at bounding box center [170, 126] width 249 height 38
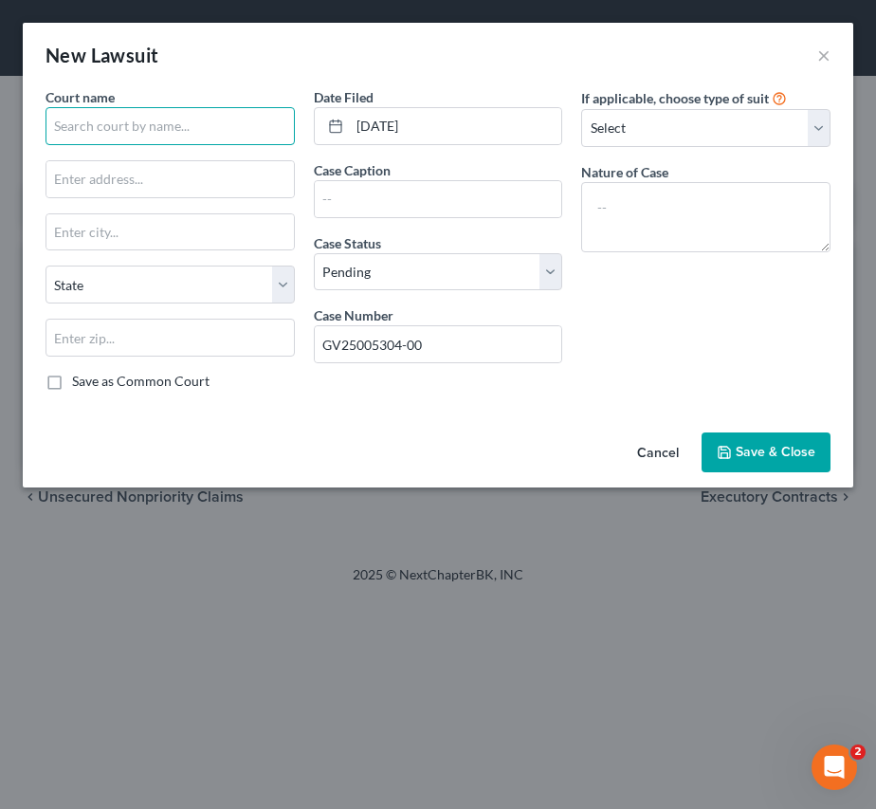
scroll to position [0, 0]
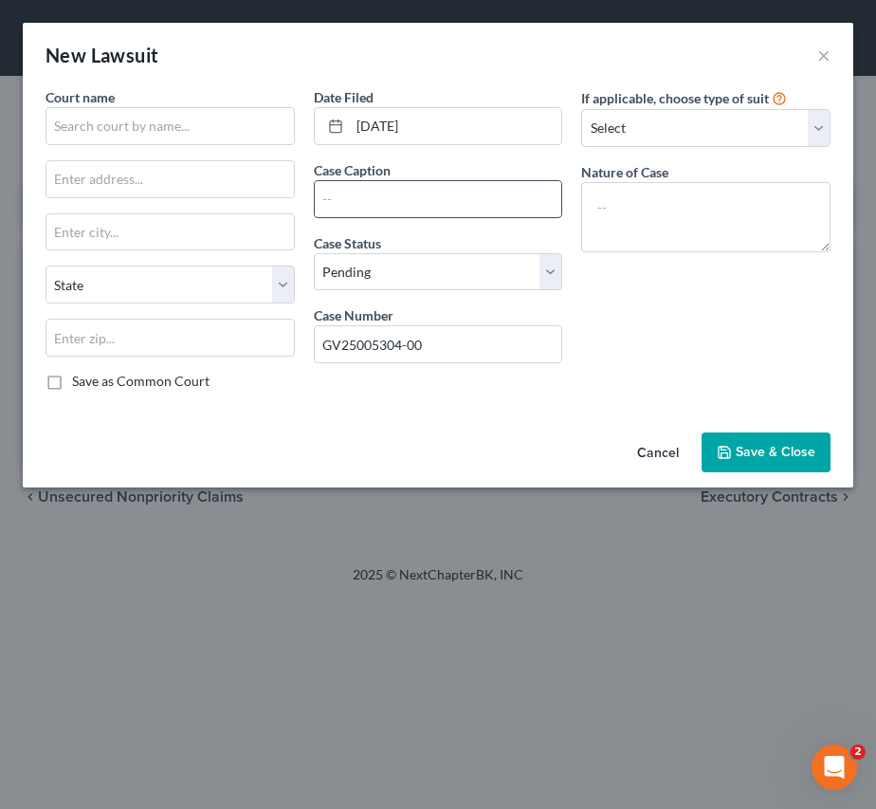
click at [402, 197] on input "text" at bounding box center [439, 199] width 248 height 36
paste input "LVNV FUNDING, LLC v. [PERSON_NAME]"
drag, startPoint x: 430, startPoint y: 200, endPoint x: 597, endPoint y: 197, distance: 166.9
click at [597, 197] on div "Court name * State [US_STATE] AK AR AZ CA CO CT DE DC [GEOGRAPHIC_DATA] [GEOGRA…" at bounding box center [438, 246] width 804 height 319
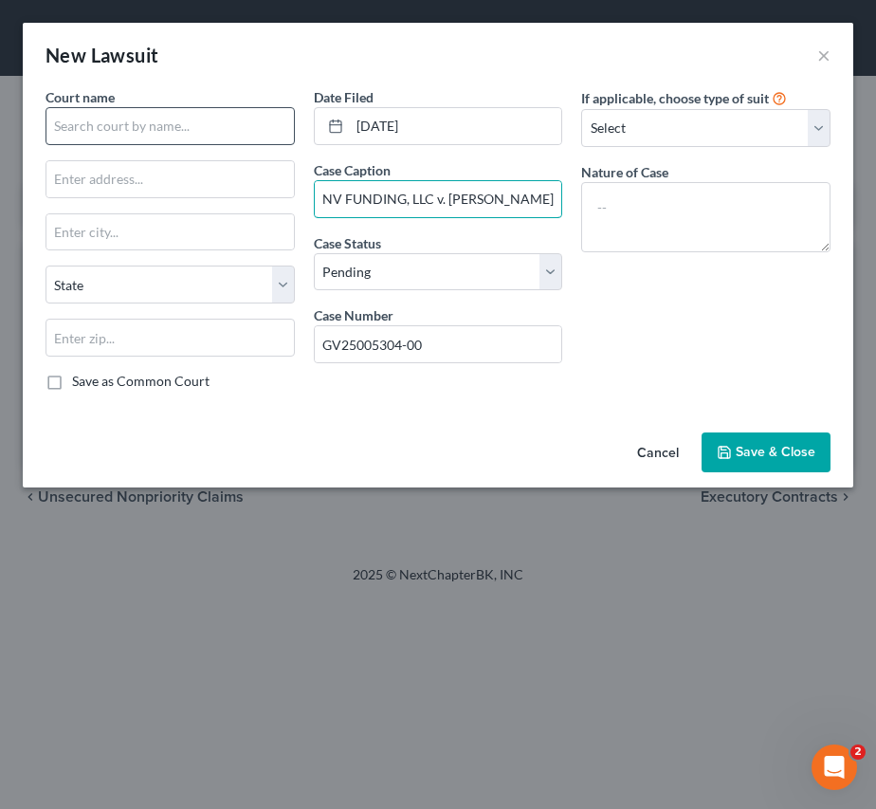
type input "LVNV FUNDING, LLC v. [PERSON_NAME]"
click at [170, 121] on input "text" at bounding box center [170, 126] width 249 height 38
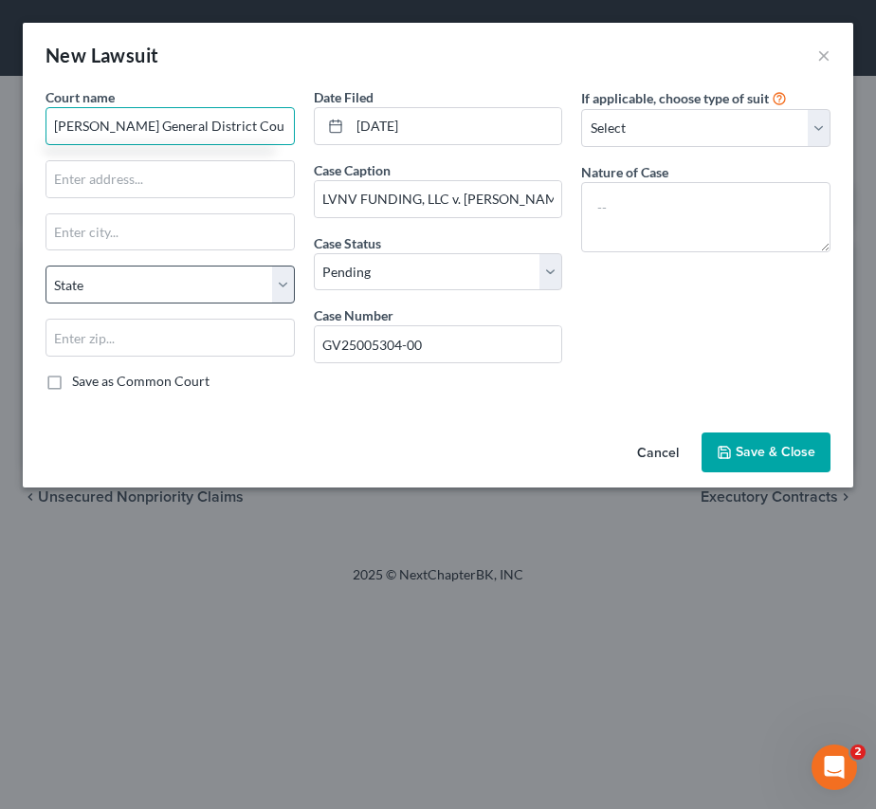
type input "[PERSON_NAME] General District Court"
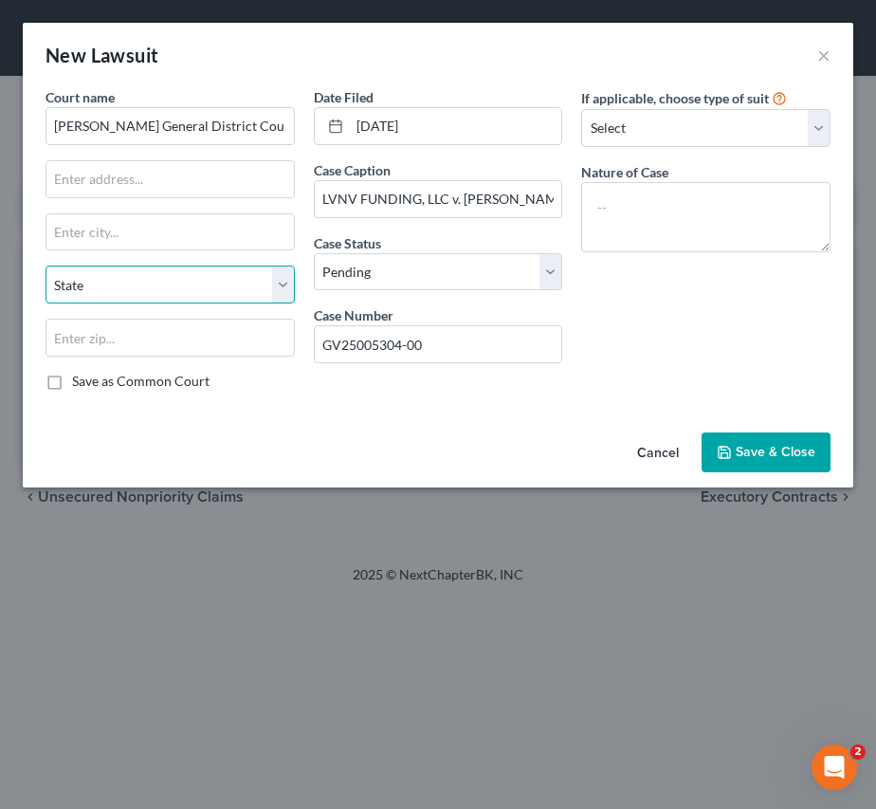
click at [142, 275] on select "State [US_STATE] AK AR AZ CA CO CT DE DC [GEOGRAPHIC_DATA] [GEOGRAPHIC_DATA] GU…" at bounding box center [170, 285] width 249 height 38
select select "48"
click at [46, 266] on select "State [US_STATE] AK AR AZ CA CO CT DE DC [GEOGRAPHIC_DATA] [GEOGRAPHIC_DATA] GU…" at bounding box center [170, 285] width 249 height 38
click at [72, 390] on label "Save as Common Court" at bounding box center [141, 381] width 138 height 19
click at [80, 384] on input "Save as Common Court" at bounding box center [86, 378] width 12 height 12
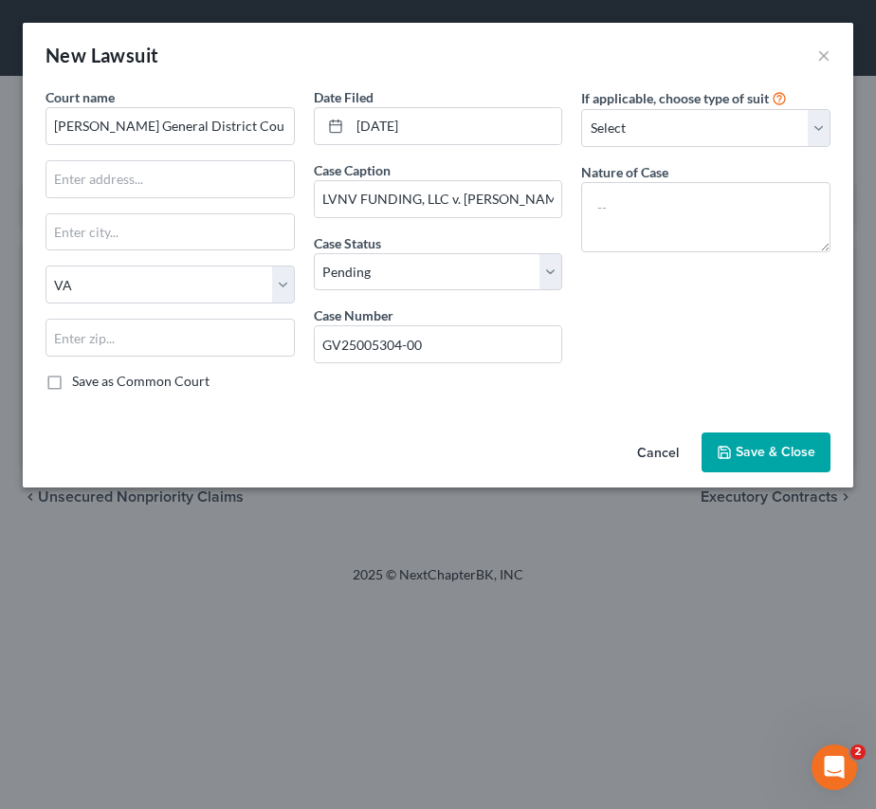
checkbox input "true"
click at [710, 140] on select "Select Repossession Garnishment Foreclosure Attached, Seized, Or Levied Other" at bounding box center [705, 128] width 249 height 38
click at [763, 302] on div "If applicable, choose type of suit Select Repossession Garnishment Foreclosure …" at bounding box center [706, 246] width 268 height 319
click at [760, 226] on textarea at bounding box center [705, 217] width 249 height 70
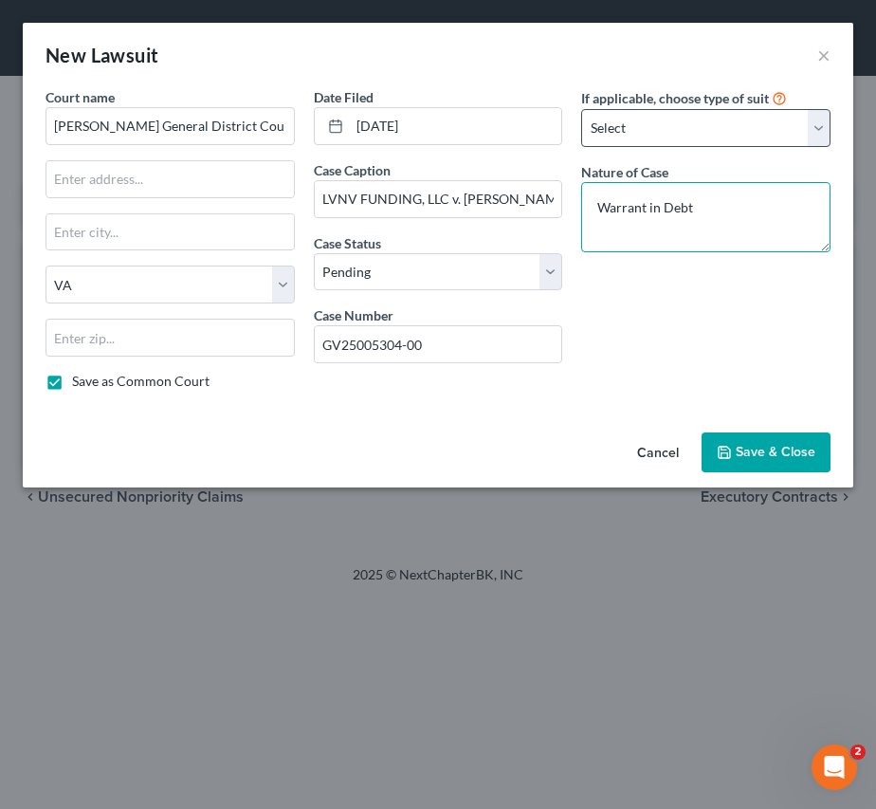
type textarea "Warrant in Debt"
click at [725, 146] on select "Select Repossession Garnishment Foreclosure Attached, Seized, Or Levied Other" at bounding box center [705, 128] width 249 height 38
click at [708, 134] on select "Select Repossession Garnishment Foreclosure Attached, Seized, Or Levied Other" at bounding box center [705, 128] width 249 height 38
click at [724, 445] on icon "button" at bounding box center [724, 452] width 15 height 15
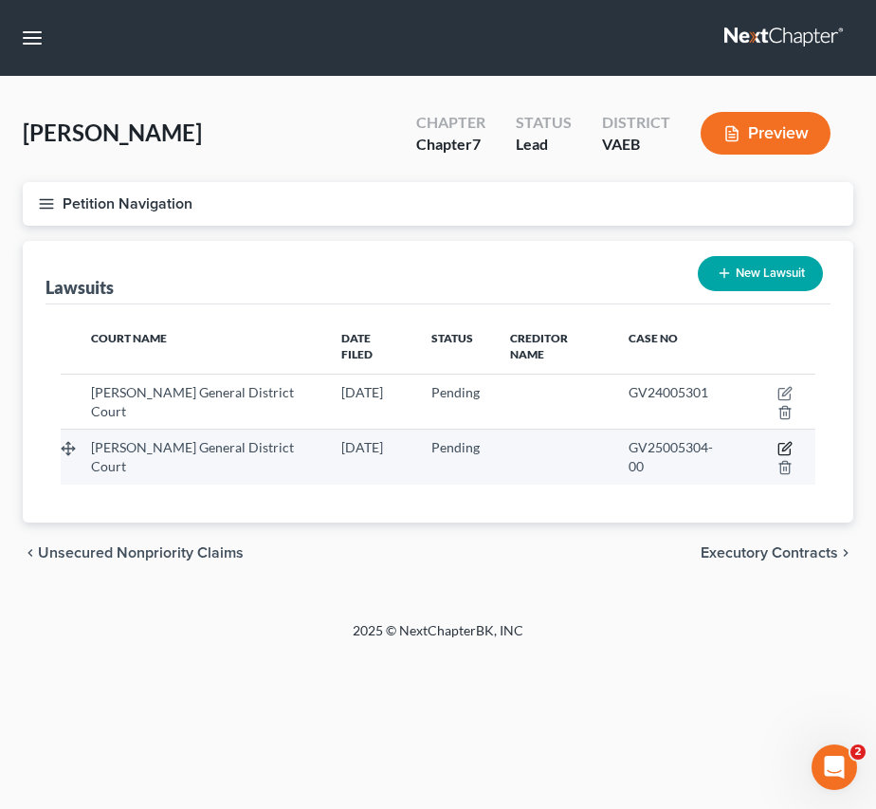
click at [779, 444] on icon "button" at bounding box center [784, 449] width 11 height 11
select select "48"
select select "0"
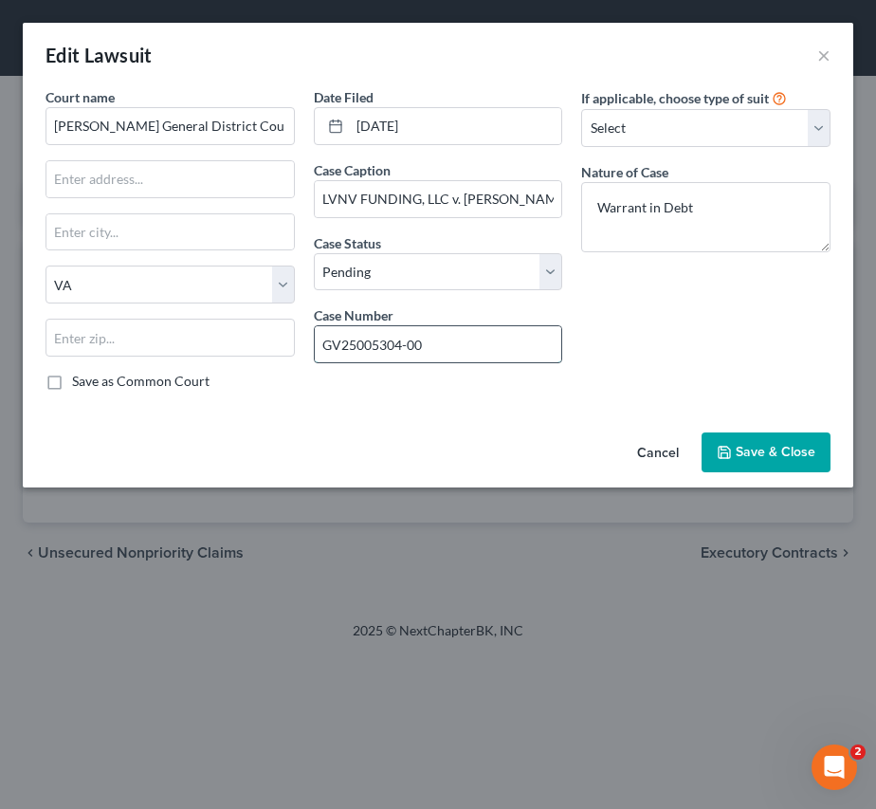
click at [443, 352] on input "GV25005304-00" at bounding box center [439, 344] width 248 height 36
type input "GV25005304"
click at [745, 451] on span "Save & Close" at bounding box center [776, 452] width 80 height 16
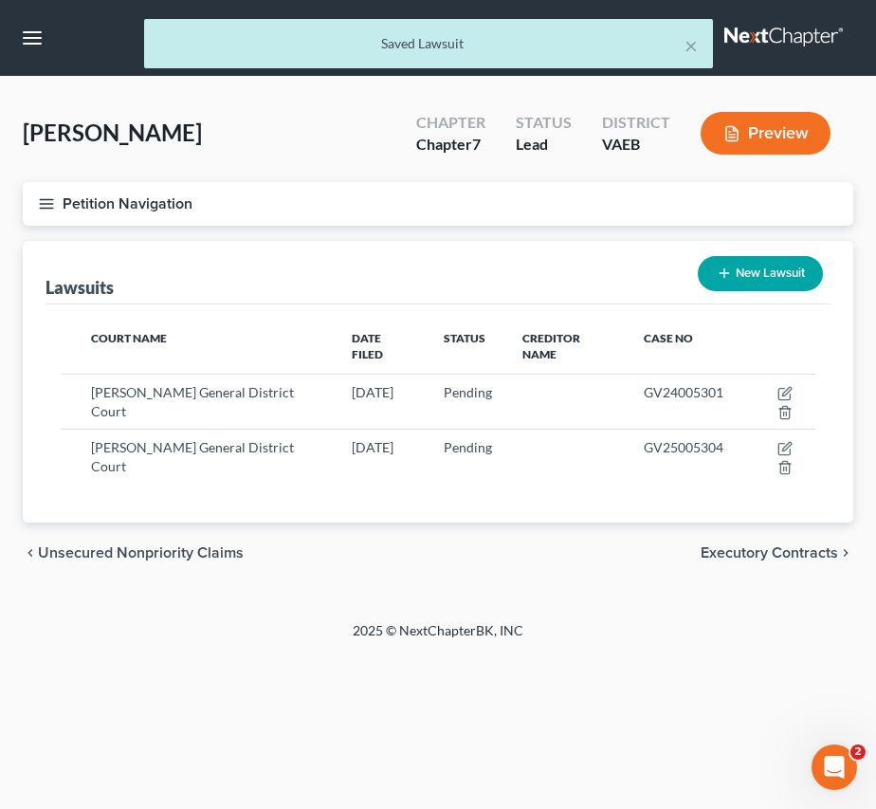
click at [768, 264] on button "New Lawsuit" at bounding box center [760, 273] width 125 height 35
select select "0"
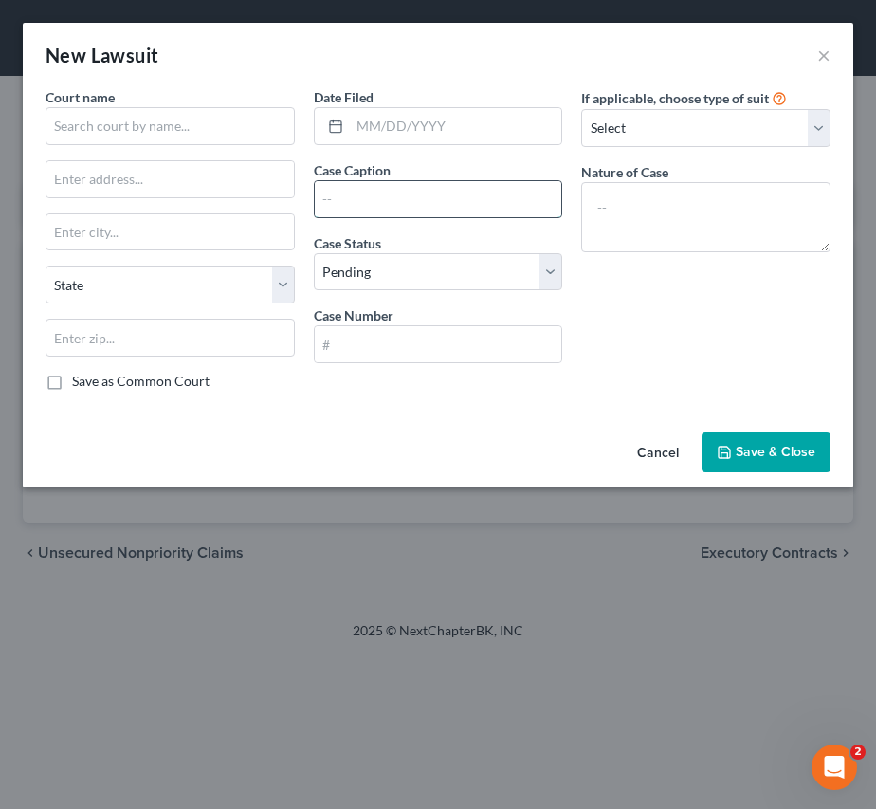
click at [386, 193] on input "text" at bounding box center [439, 199] width 248 height 36
paste input "TRUENERGY FEDERAL CREDIT UNION"
type input "TRUENERGY FEDERAL CREDIT UNION v. [PERSON_NAME]"
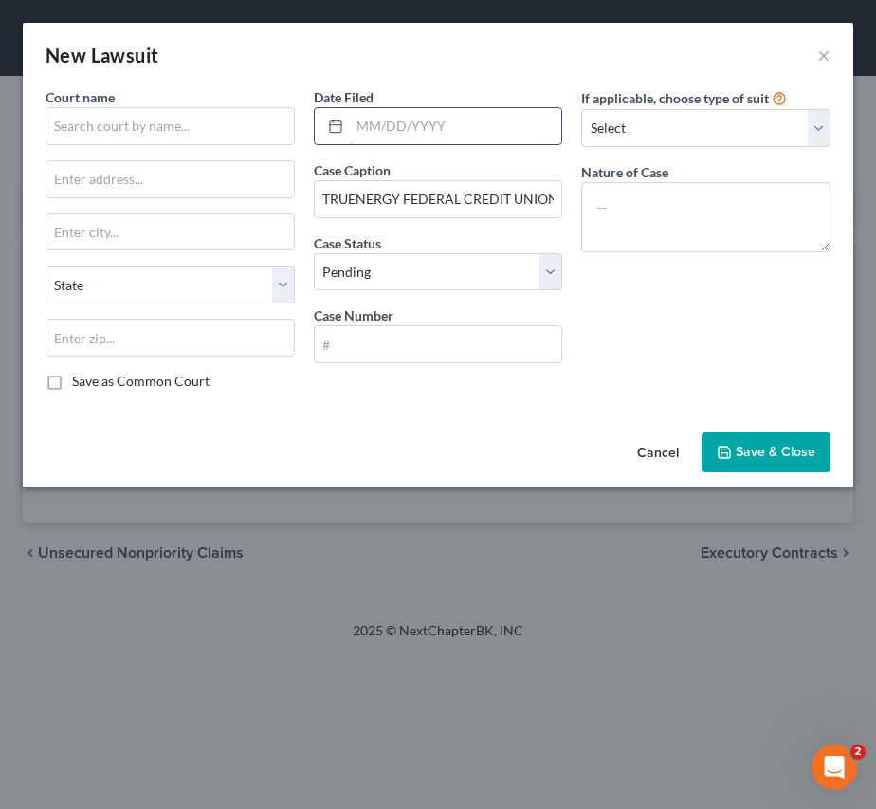
click at [364, 130] on input "text" at bounding box center [456, 126] width 212 height 36
type input "[DATE]"
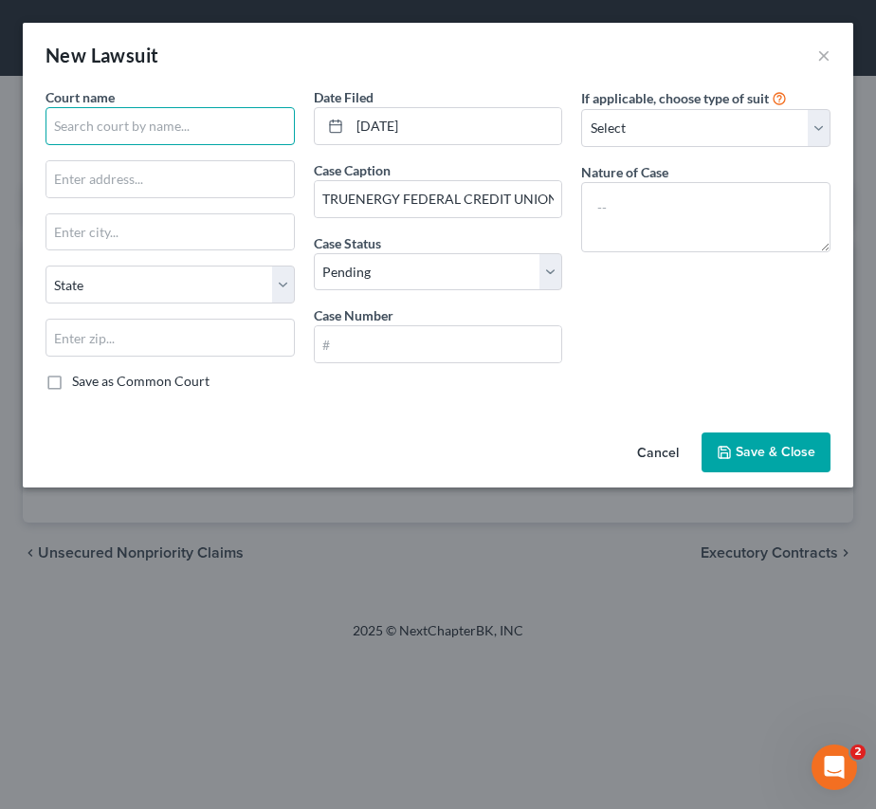
click at [166, 128] on input "text" at bounding box center [170, 126] width 249 height 38
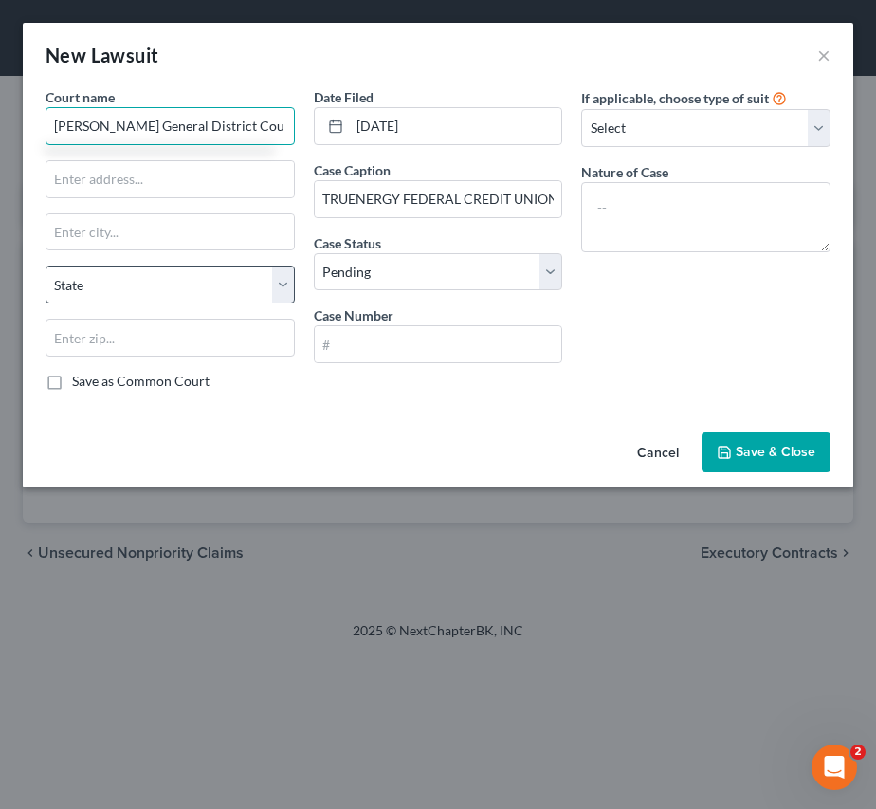
type input "[PERSON_NAME] General District Court"
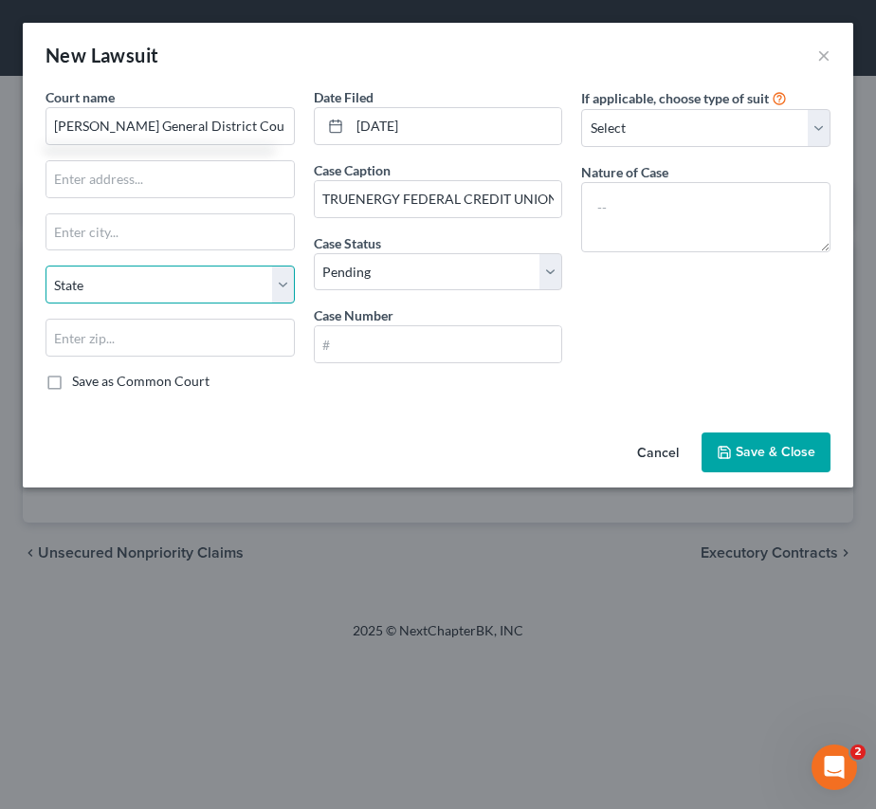
click at [160, 275] on select "State [US_STATE] AK AR AZ CA CO CT DE DC [GEOGRAPHIC_DATA] [GEOGRAPHIC_DATA] GU…" at bounding box center [170, 285] width 249 height 38
select select "48"
click at [46, 266] on select "State [US_STATE] AK AR AZ CA CO CT DE DC [GEOGRAPHIC_DATA] [GEOGRAPHIC_DATA] GU…" at bounding box center [170, 285] width 249 height 38
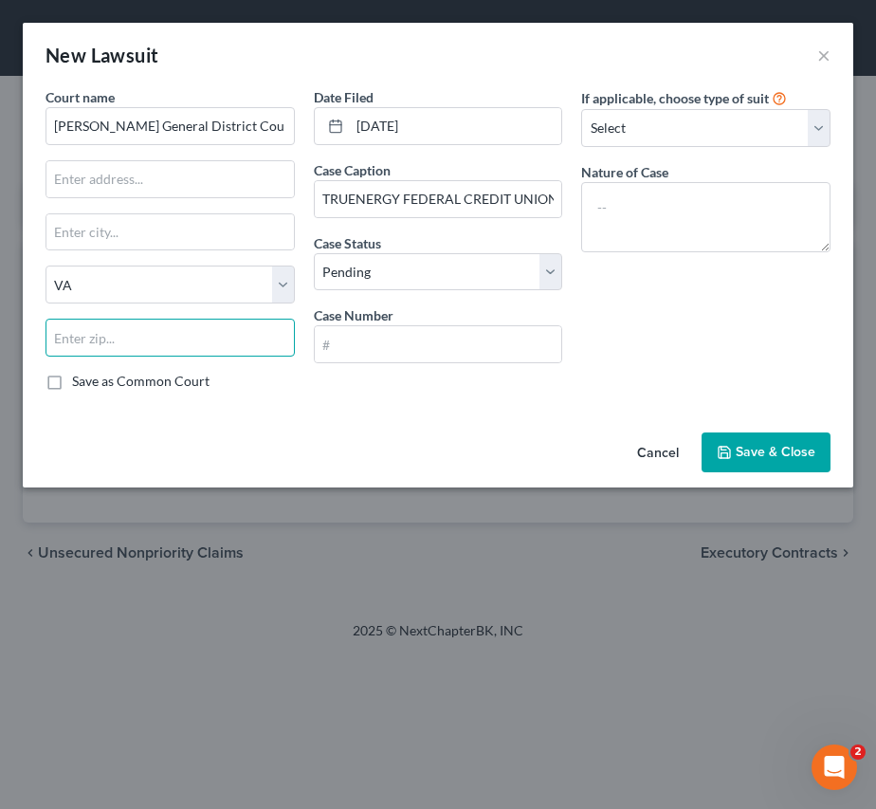
click at [158, 327] on input "text" at bounding box center [170, 338] width 249 height 38
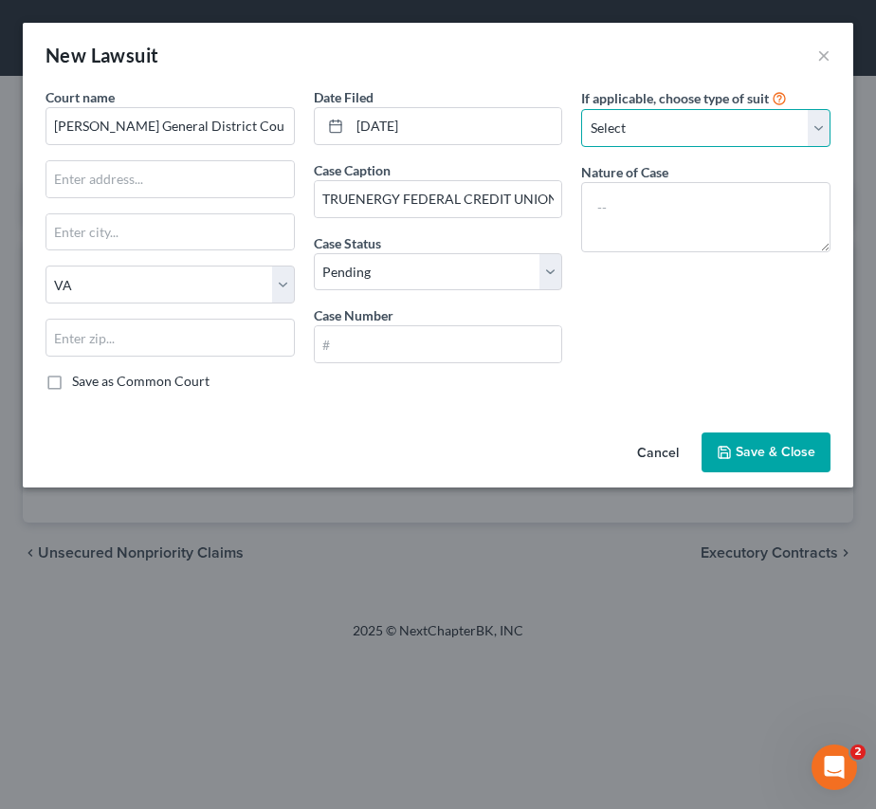
click at [667, 129] on select "Select Repossession Garnishment Foreclosure Attached, Seized, Or Levied Other" at bounding box center [705, 128] width 249 height 38
click at [775, 322] on div "If applicable, choose type of suit Select Repossession Garnishment Foreclosure …" at bounding box center [706, 246] width 268 height 319
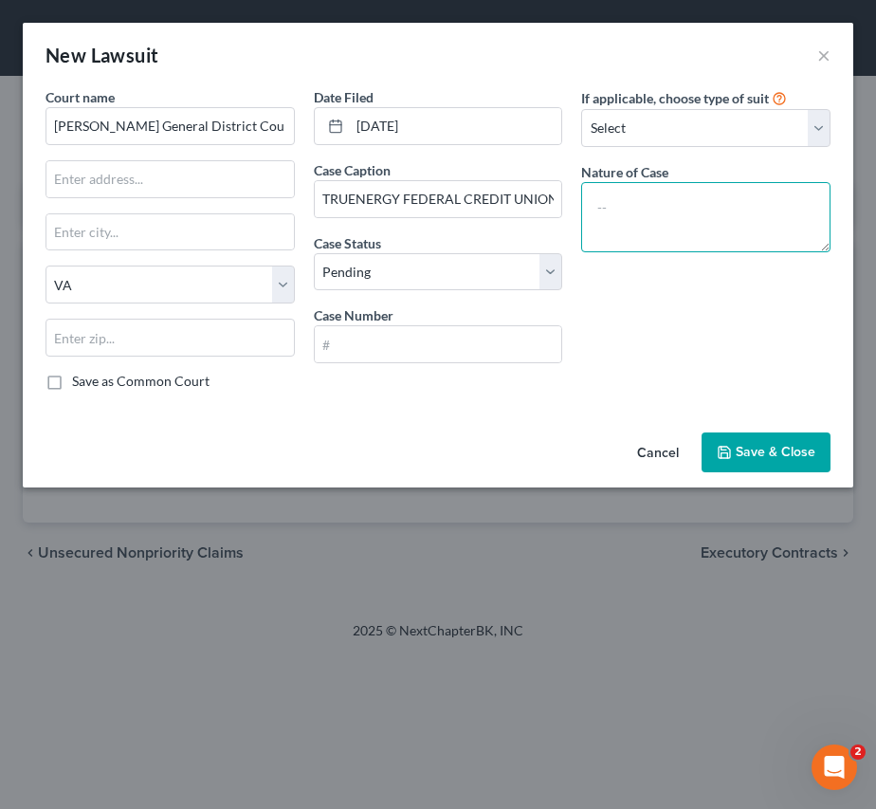
click at [679, 205] on textarea at bounding box center [705, 217] width 249 height 70
type textarea "Warrant in Debt"
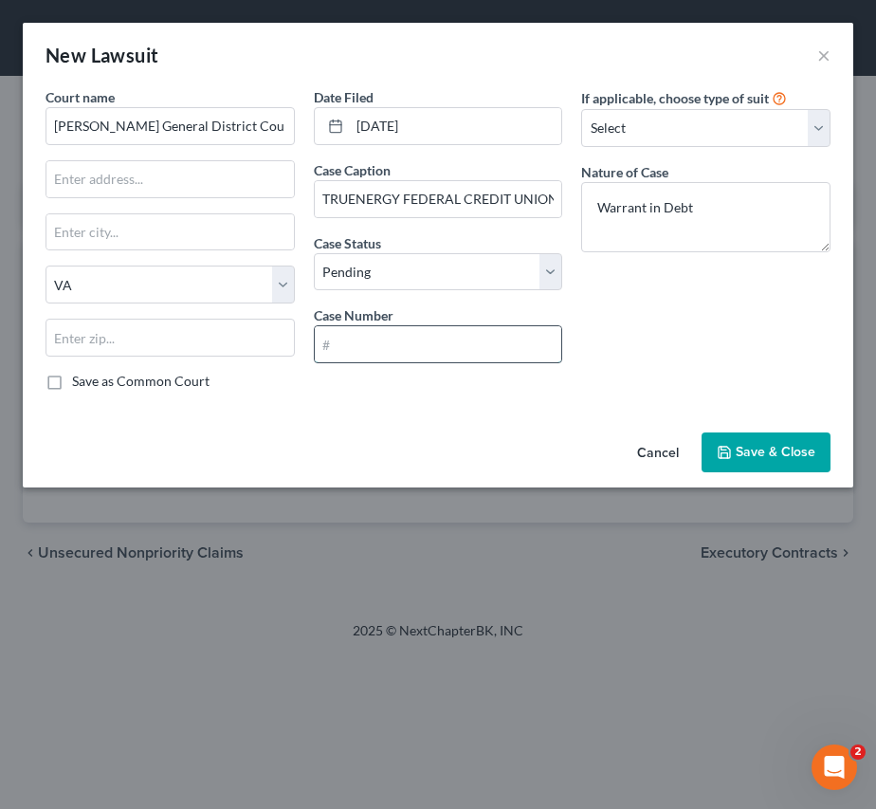
click at [481, 355] on input "text" at bounding box center [439, 344] width 248 height 36
paste input "GV25005503"
type input "GV25005503"
click at [803, 458] on span "Save & Close" at bounding box center [776, 452] width 80 height 16
